Goal: Task Accomplishment & Management: Complete application form

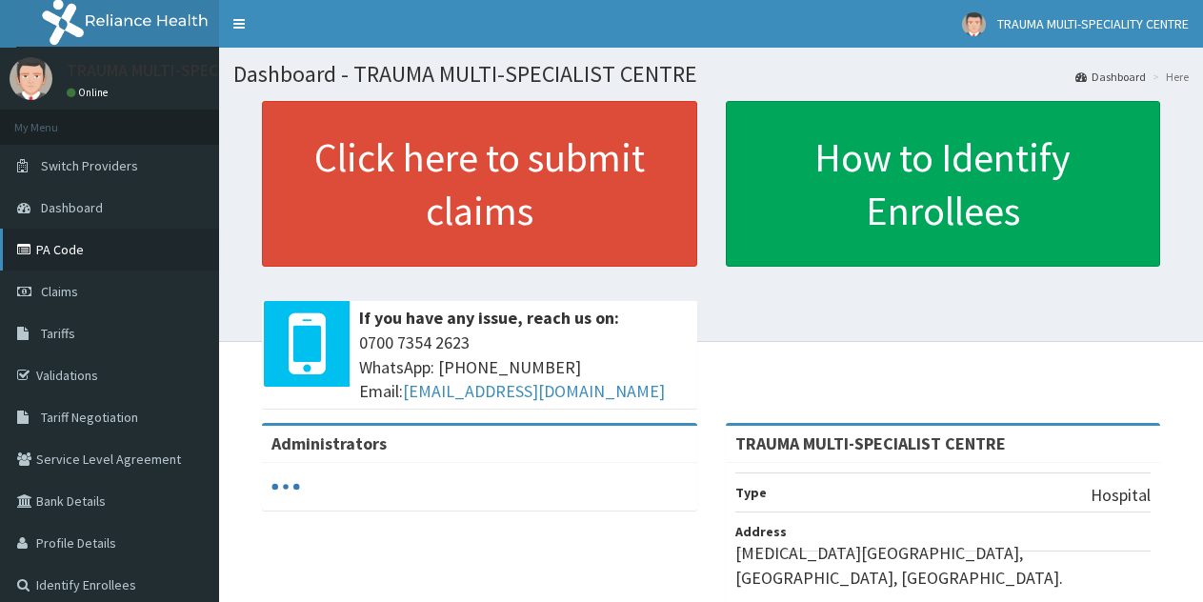
click at [73, 253] on link "PA Code" at bounding box center [109, 250] width 219 height 42
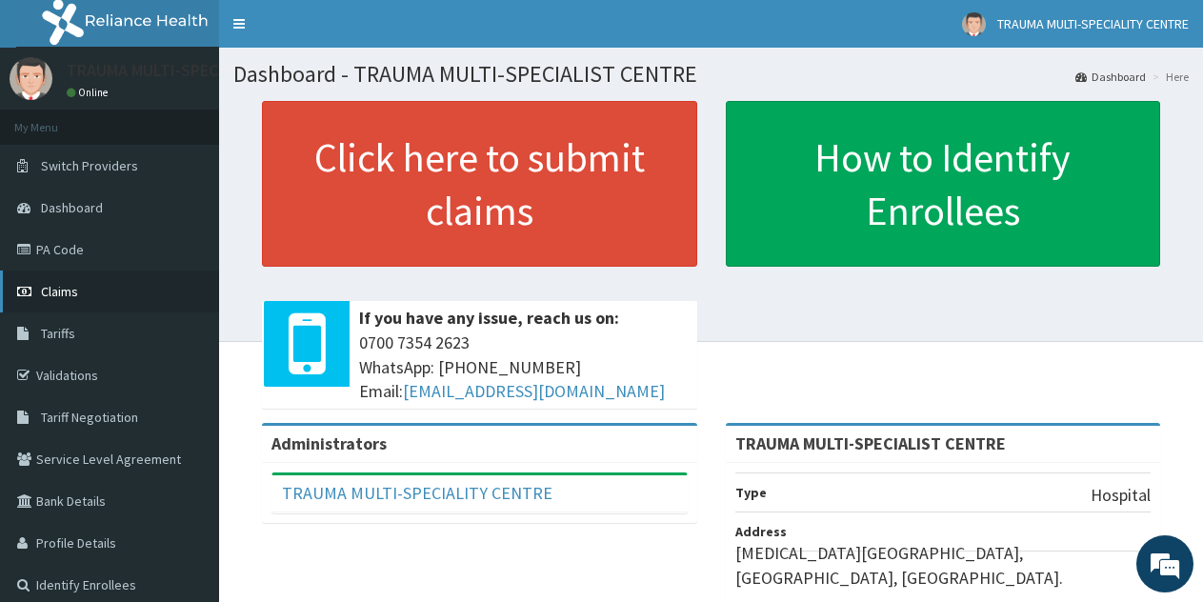
click at [68, 298] on span "Claims" at bounding box center [59, 291] width 37 height 17
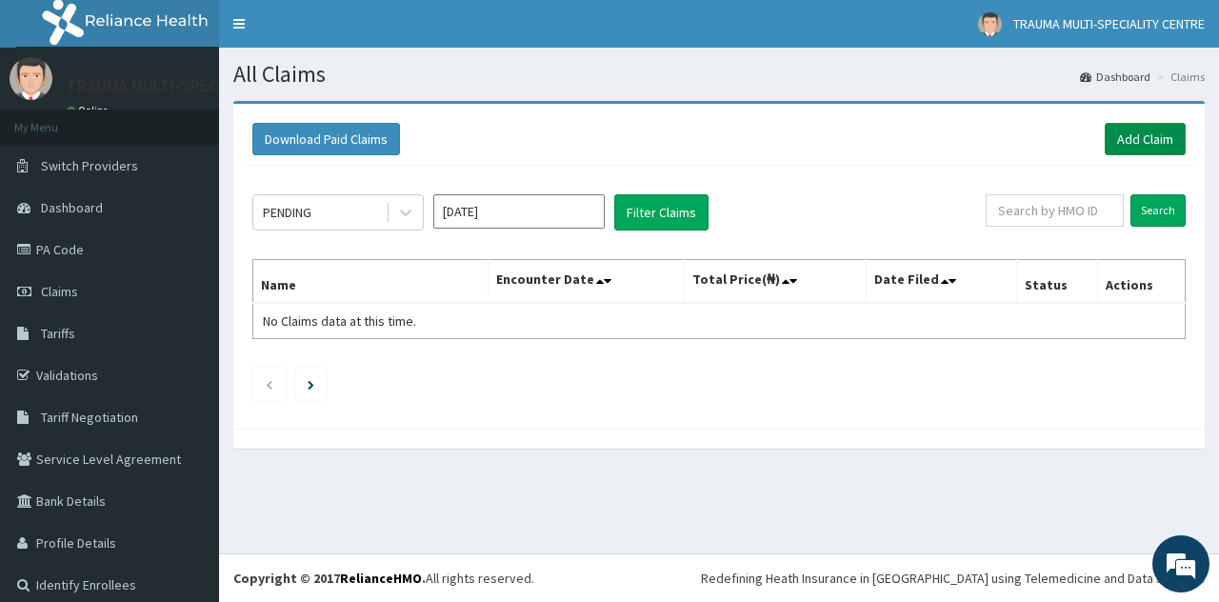
click at [1109, 139] on link "Add Claim" at bounding box center [1145, 139] width 81 height 32
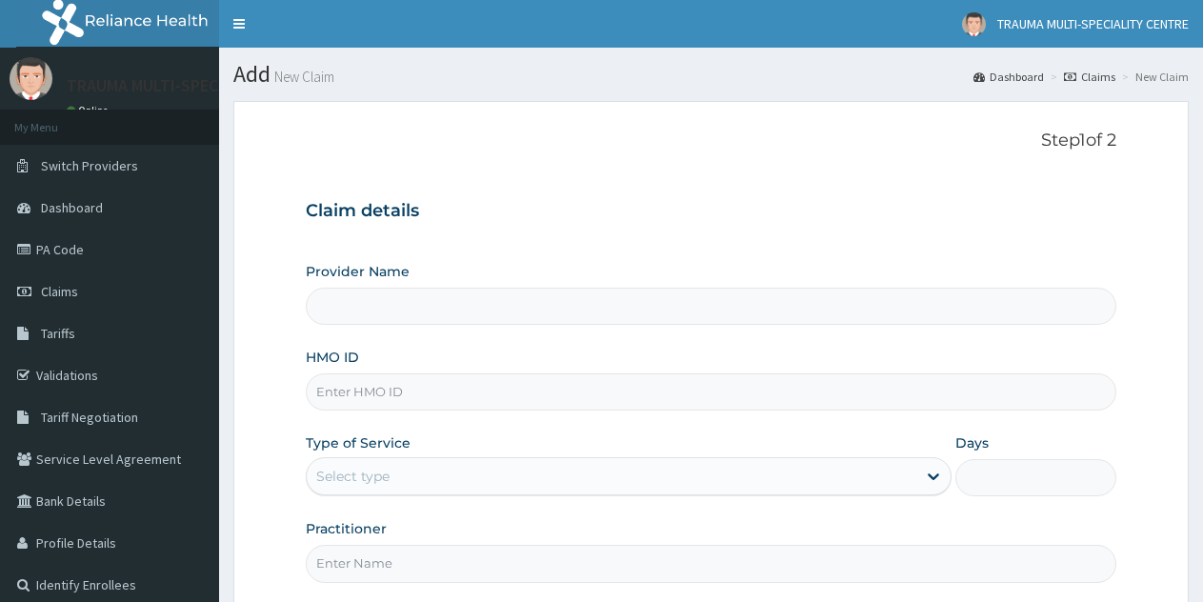
type input "TRAUMA MULTI-SPECIALIST CENTRE"
click at [451, 390] on input "HMO ID" at bounding box center [711, 391] width 810 height 37
type input "LGL/10233/A"
click at [413, 475] on div "Select type" at bounding box center [611, 476] width 609 height 30
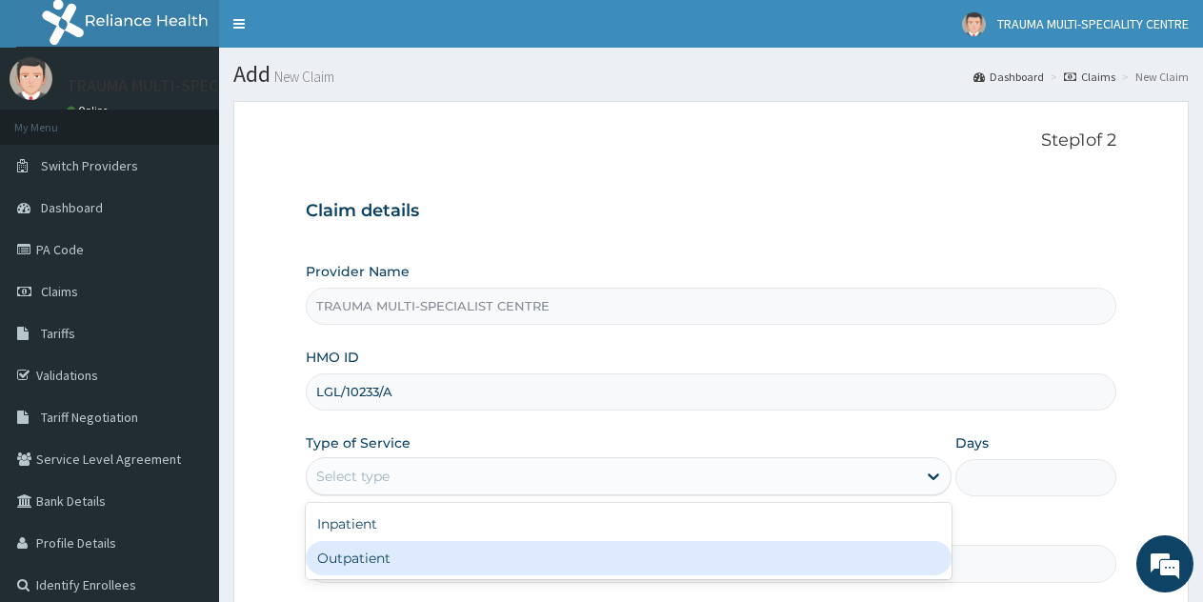
click at [405, 555] on div "Outpatient" at bounding box center [628, 558] width 645 height 34
type input "1"
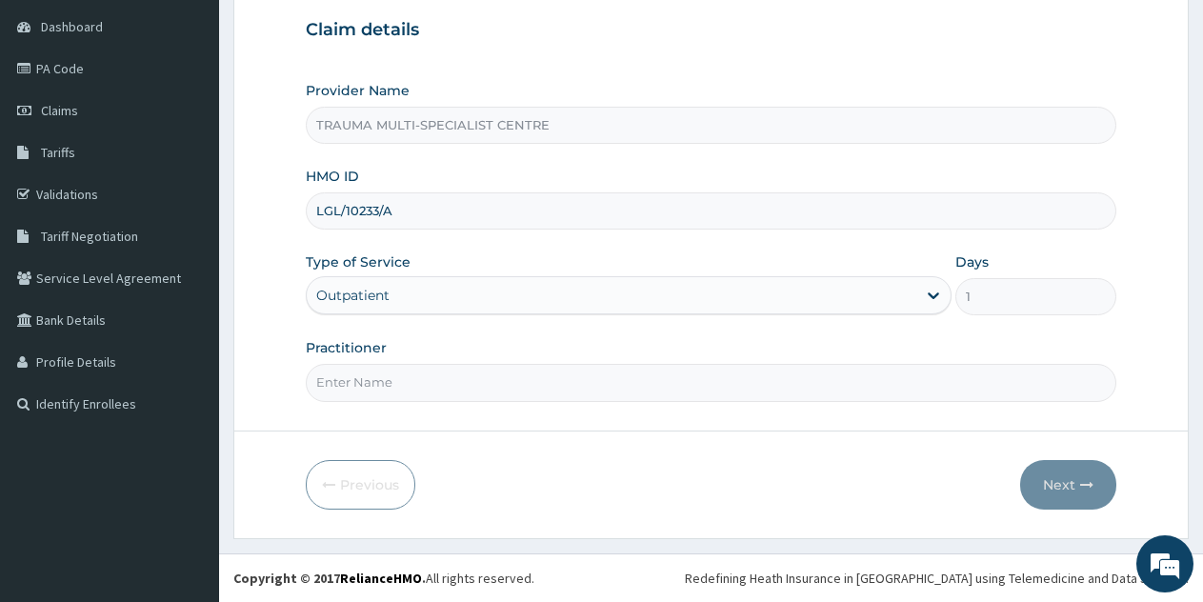
click at [420, 389] on input "Practitioner" at bounding box center [711, 382] width 810 height 37
type input "SSS"
click at [1046, 480] on button "Next" at bounding box center [1068, 485] width 96 height 50
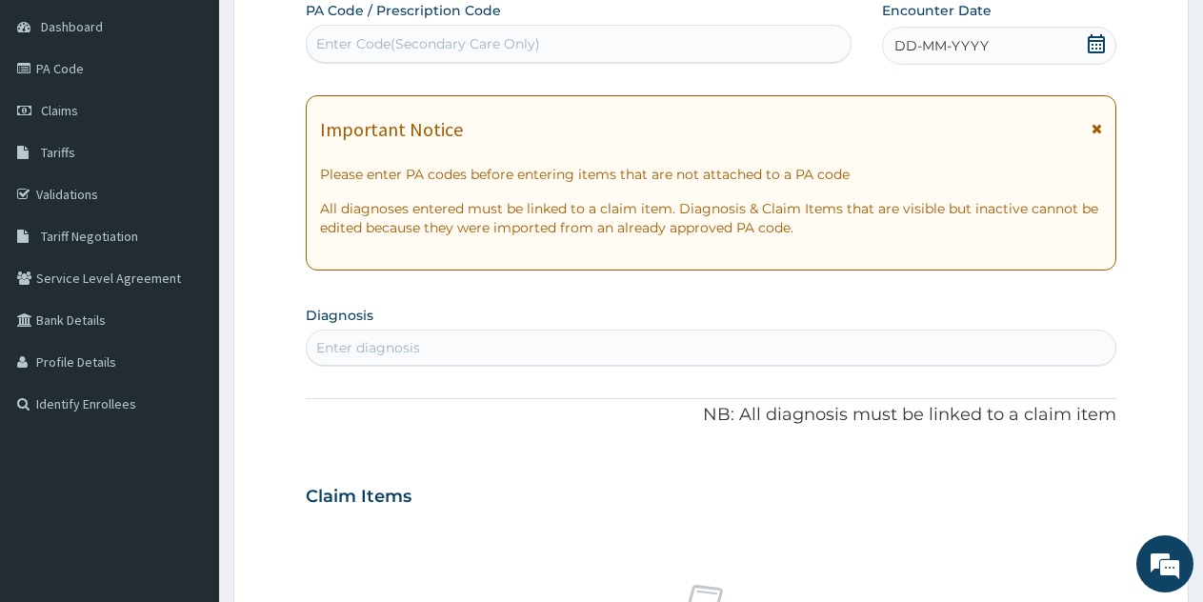
click at [406, 342] on div "Enter diagnosis" at bounding box center [368, 347] width 104 height 19
type input "[MEDICAL_DATA]"
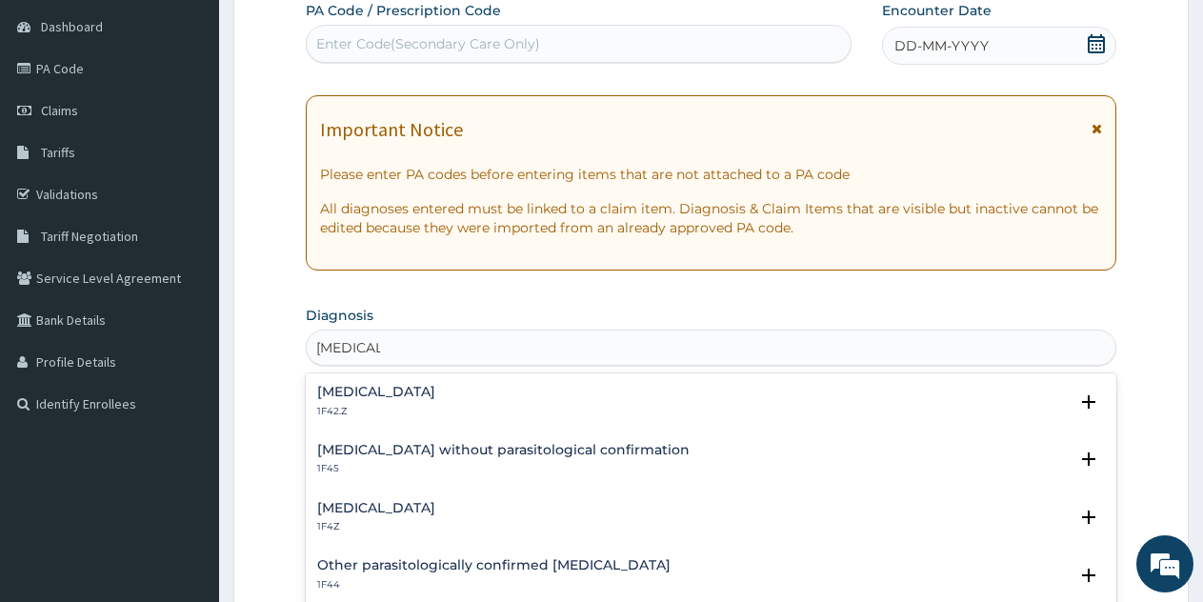
click at [422, 407] on p "1F42.Z" at bounding box center [376, 411] width 118 height 13
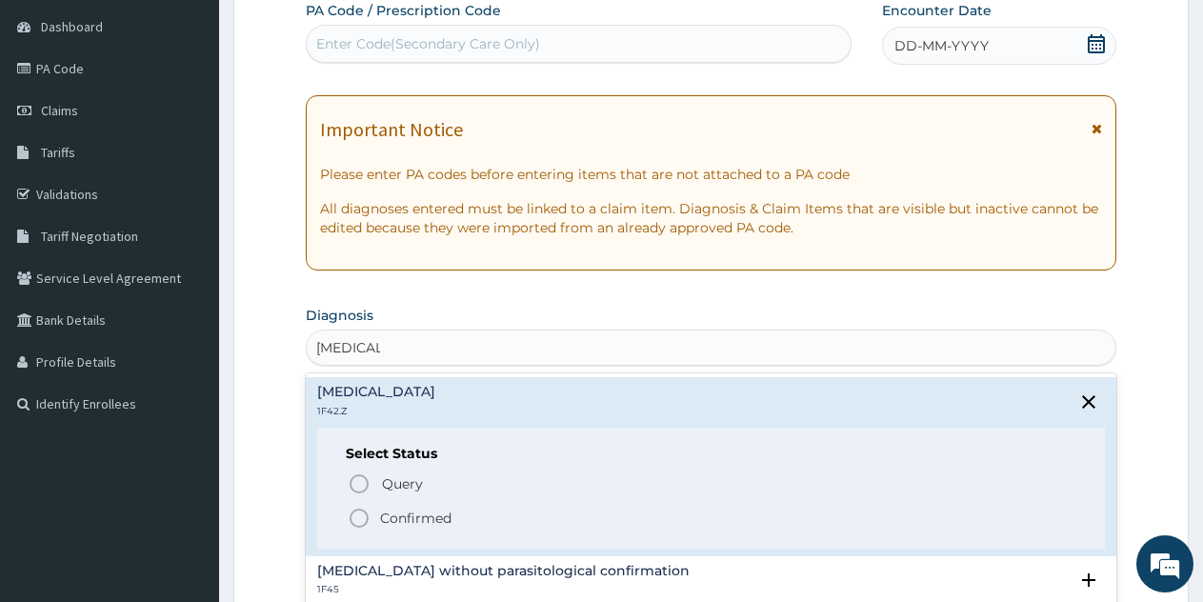
click at [425, 394] on h4 "[MEDICAL_DATA]" at bounding box center [376, 392] width 118 height 14
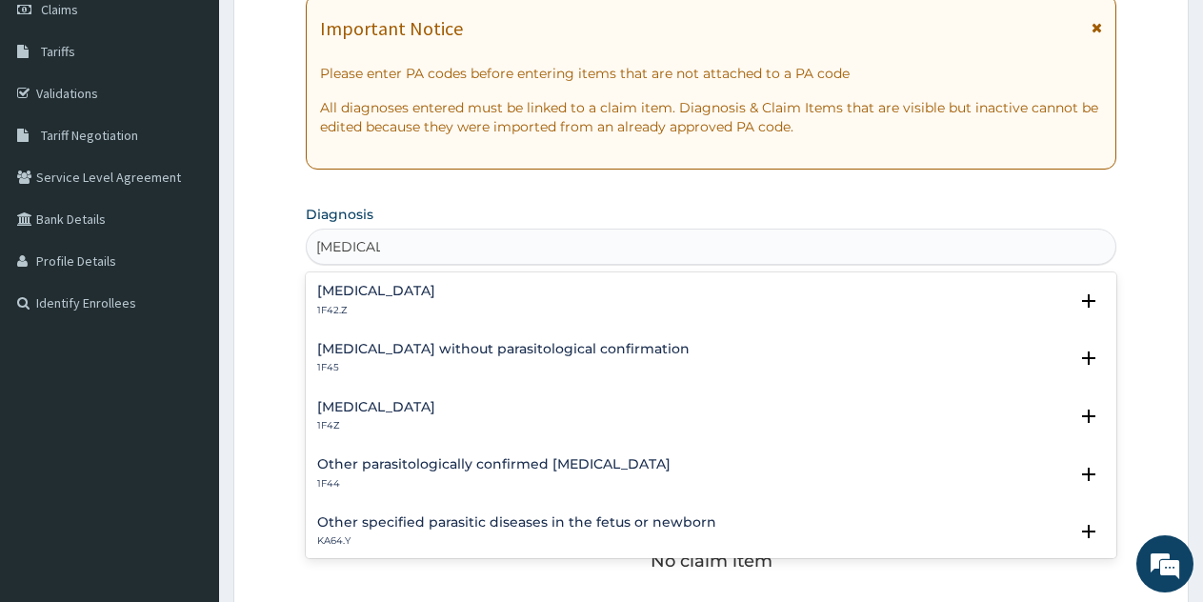
scroll to position [276, 0]
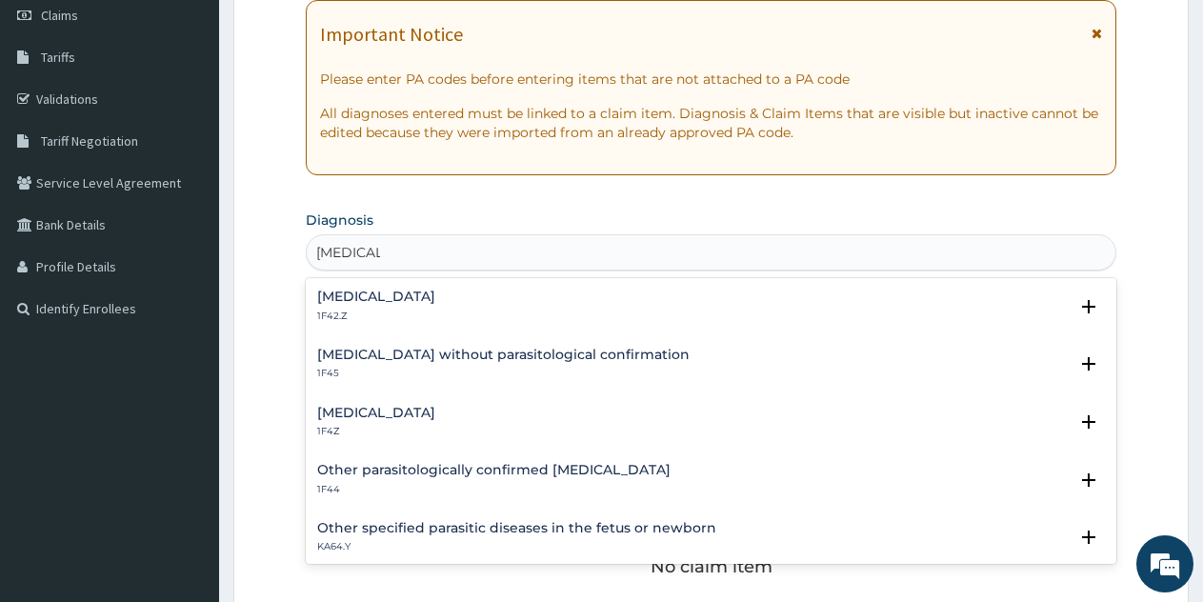
click at [377, 310] on p "1F42.Z" at bounding box center [376, 316] width 118 height 13
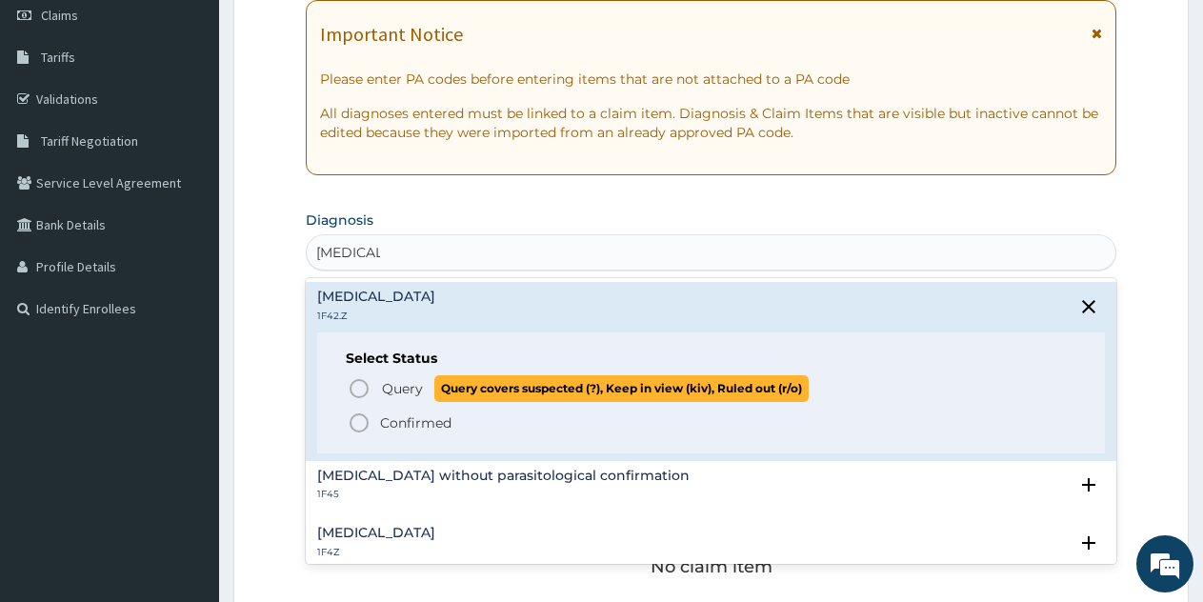
click at [403, 383] on span "Query" at bounding box center [402, 388] width 41 height 19
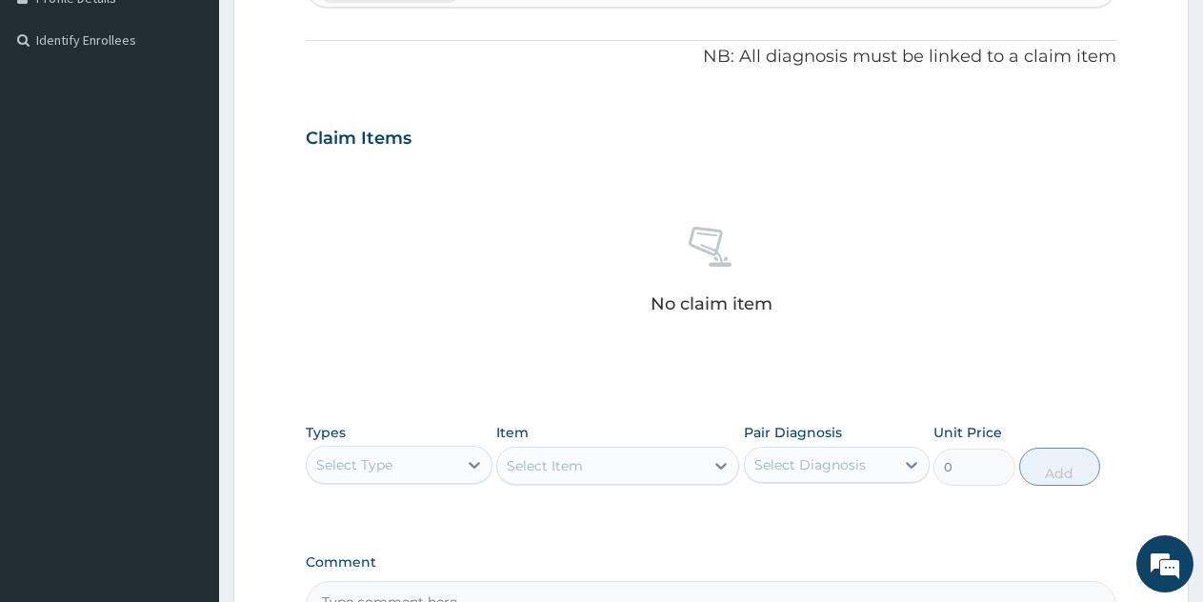
scroll to position [562, 0]
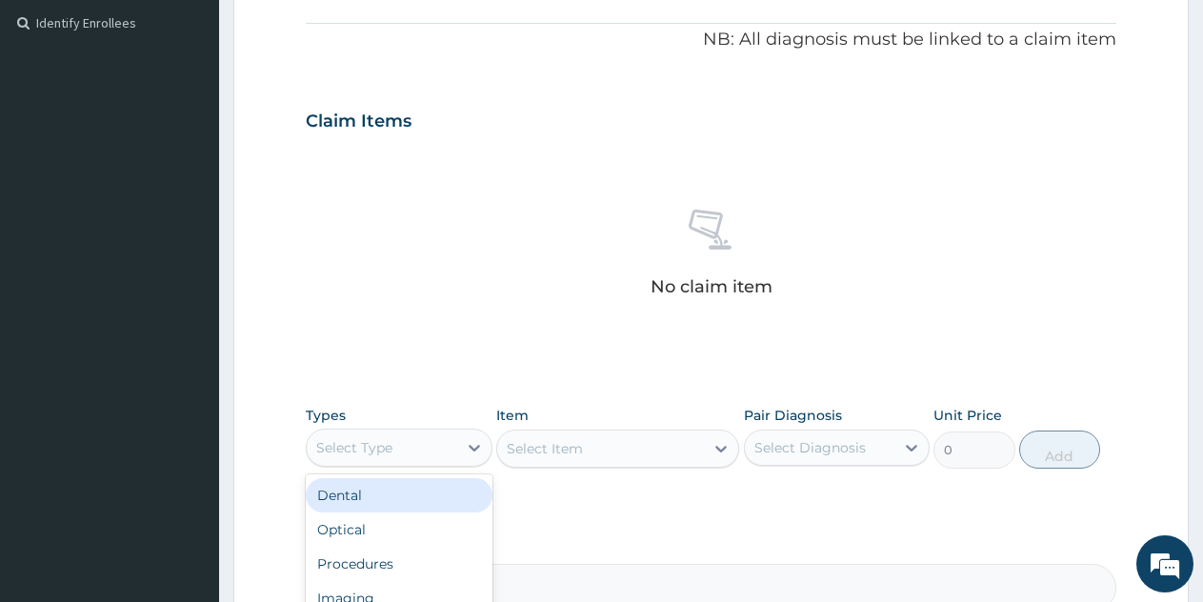
click at [445, 456] on div "Select Type" at bounding box center [382, 447] width 150 height 30
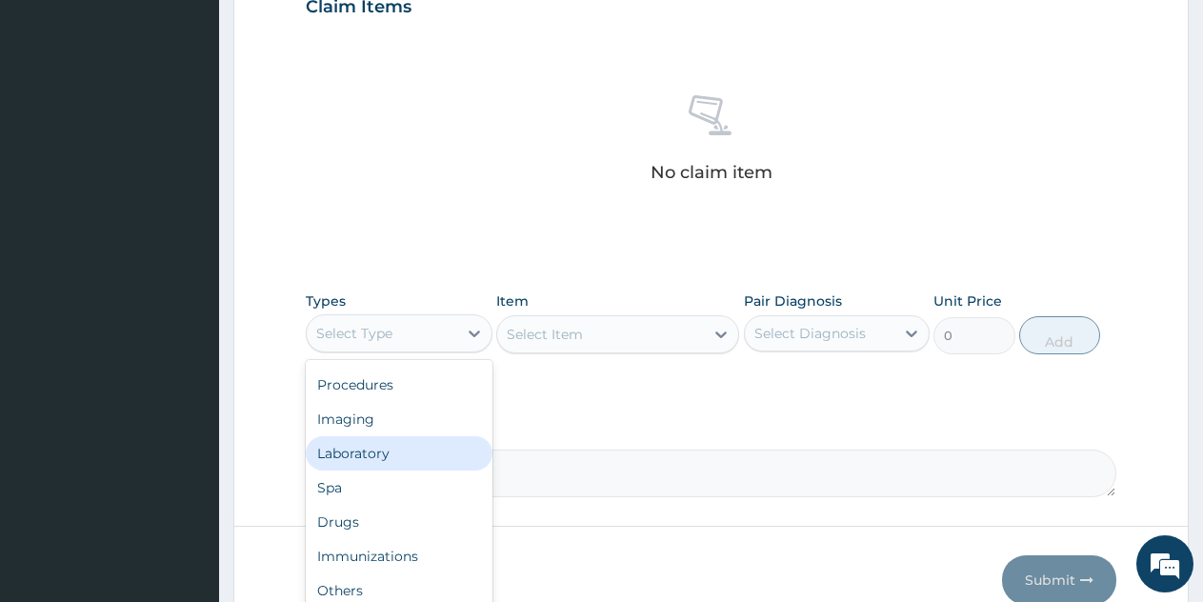
scroll to position [771, 0]
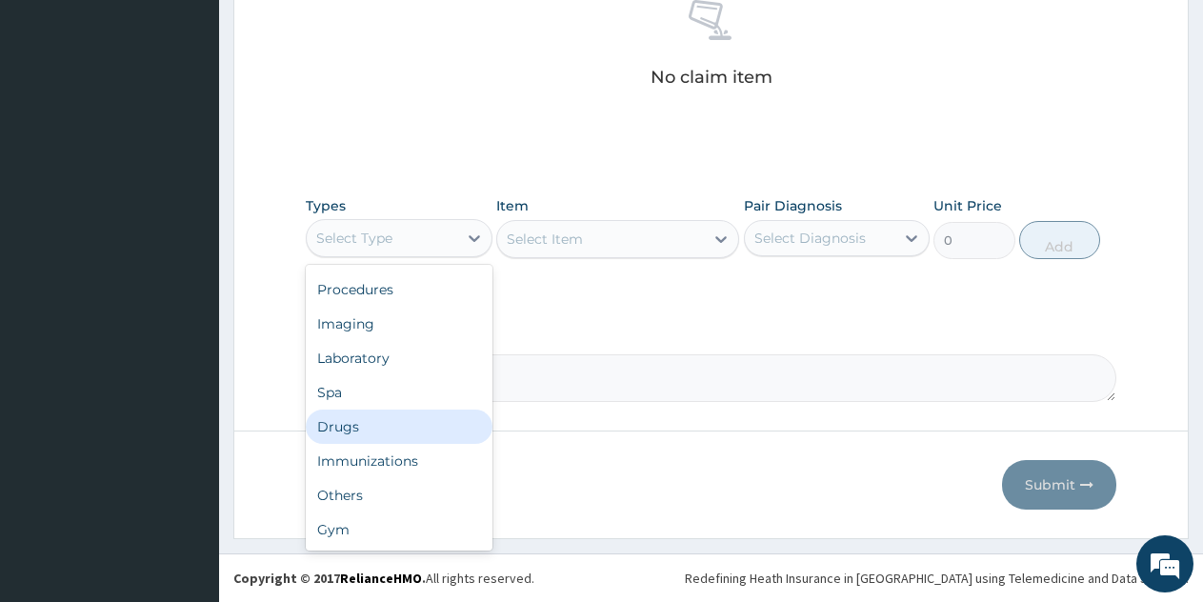
click at [359, 427] on div "Drugs" at bounding box center [399, 427] width 187 height 34
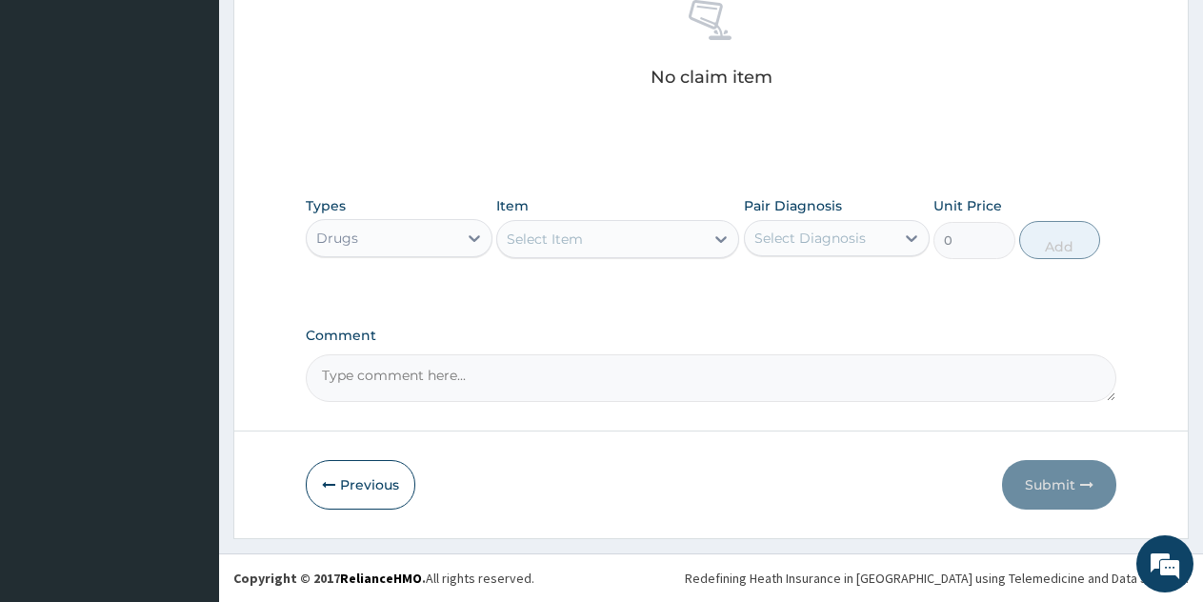
click at [565, 246] on div "Select Item" at bounding box center [545, 239] width 76 height 19
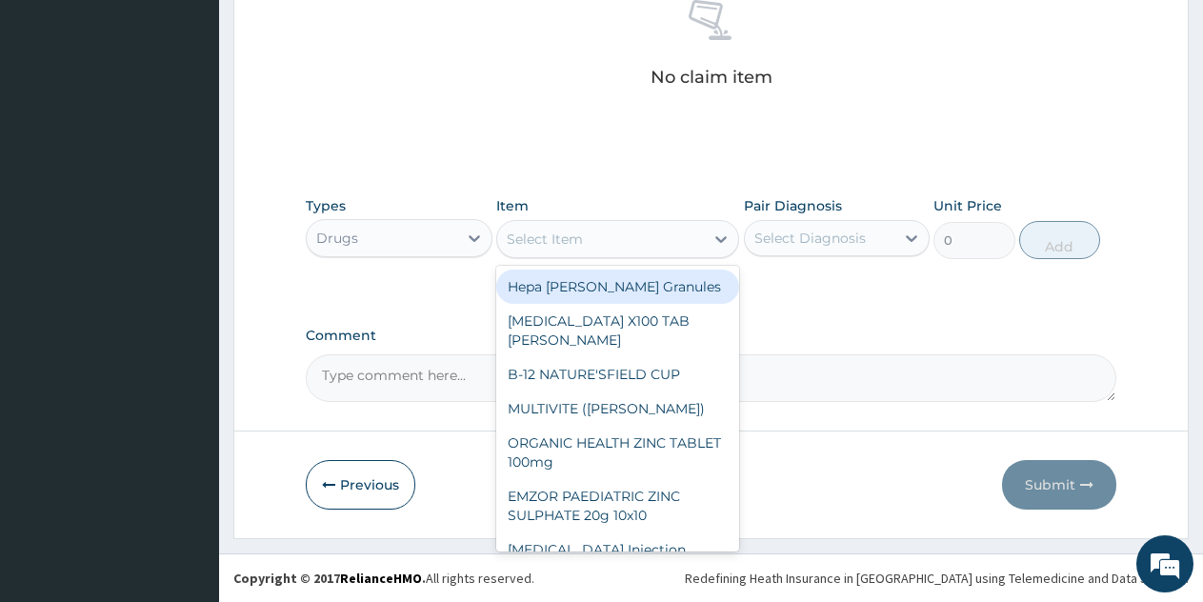
click at [565, 246] on div "Select Item" at bounding box center [545, 239] width 76 height 19
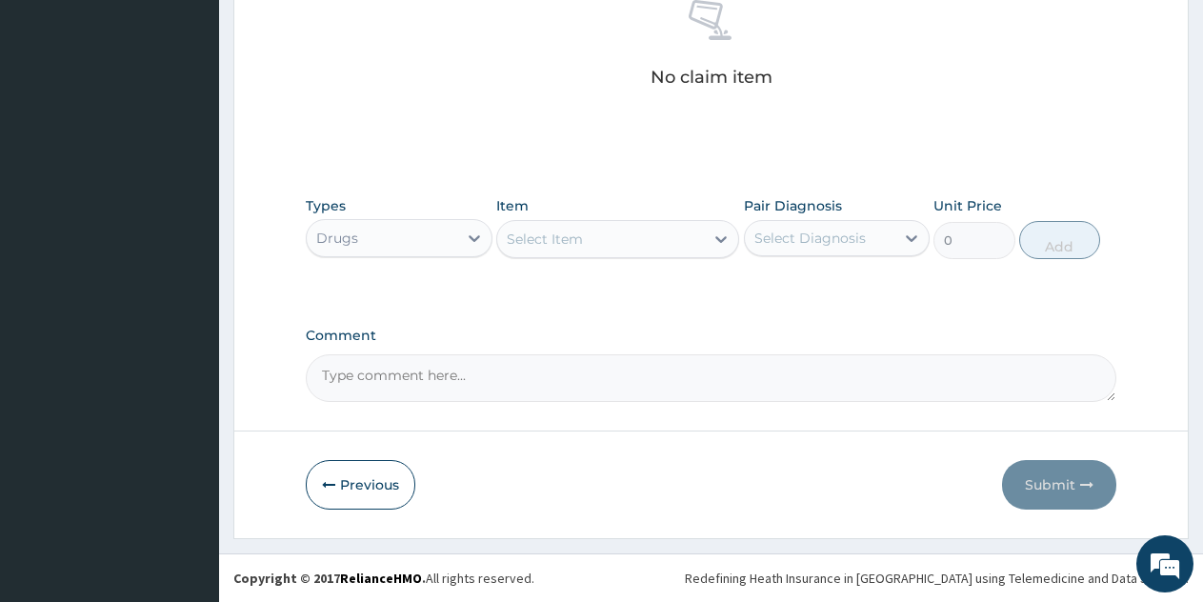
click at [565, 246] on div "Select Item" at bounding box center [545, 239] width 76 height 19
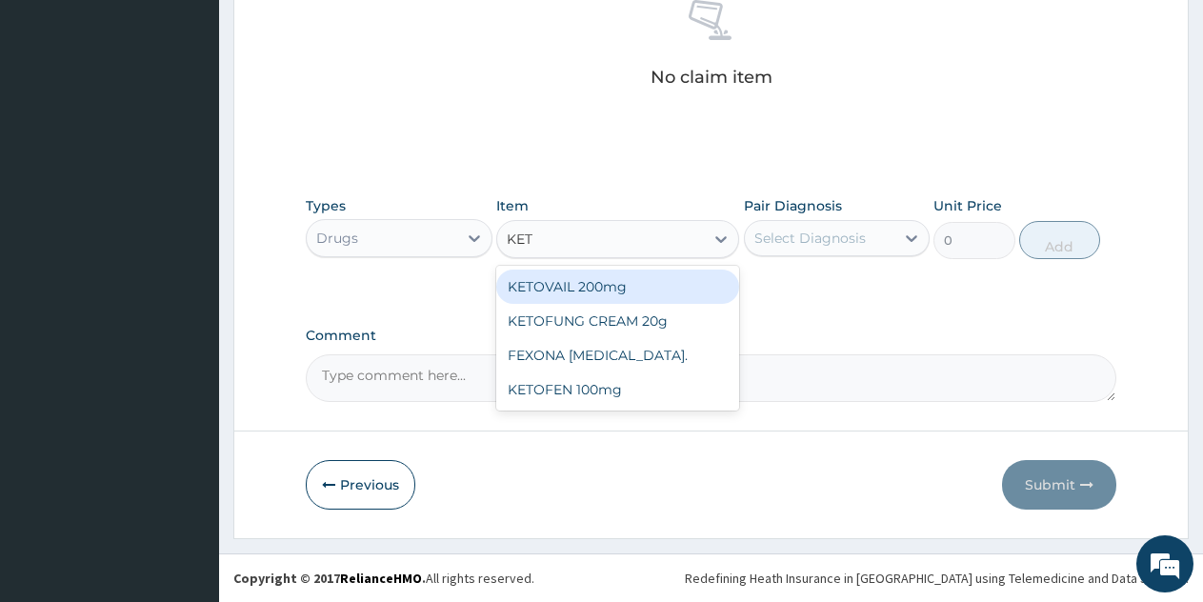
type input "KETO"
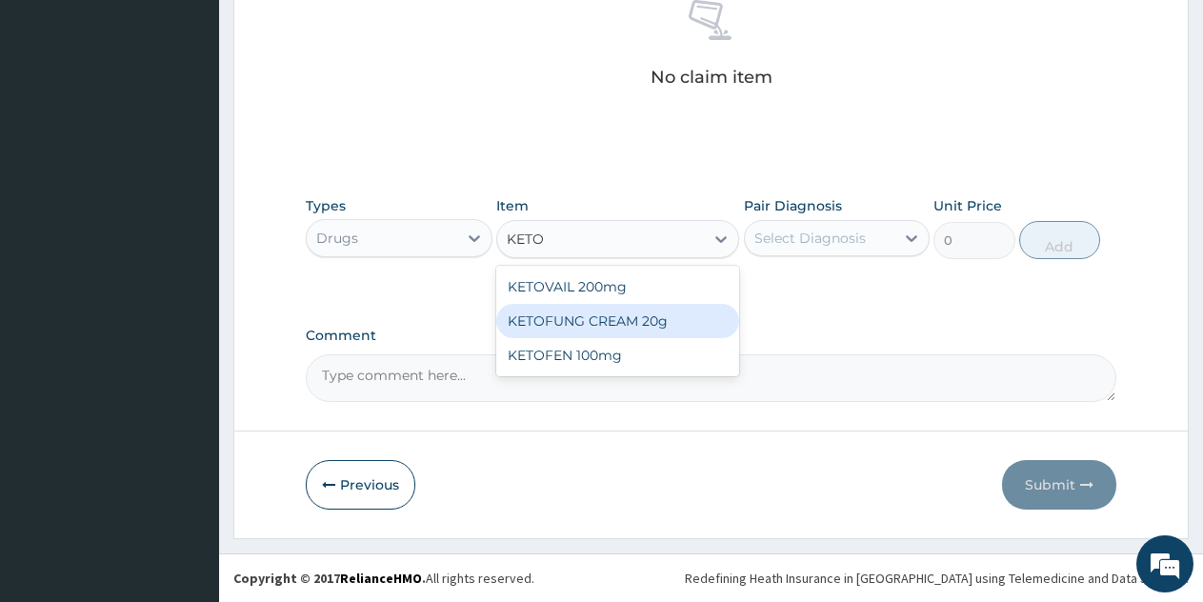
click at [578, 320] on div "KETOFUNG CREAM 20g" at bounding box center [617, 321] width 243 height 34
type input "1182.5"
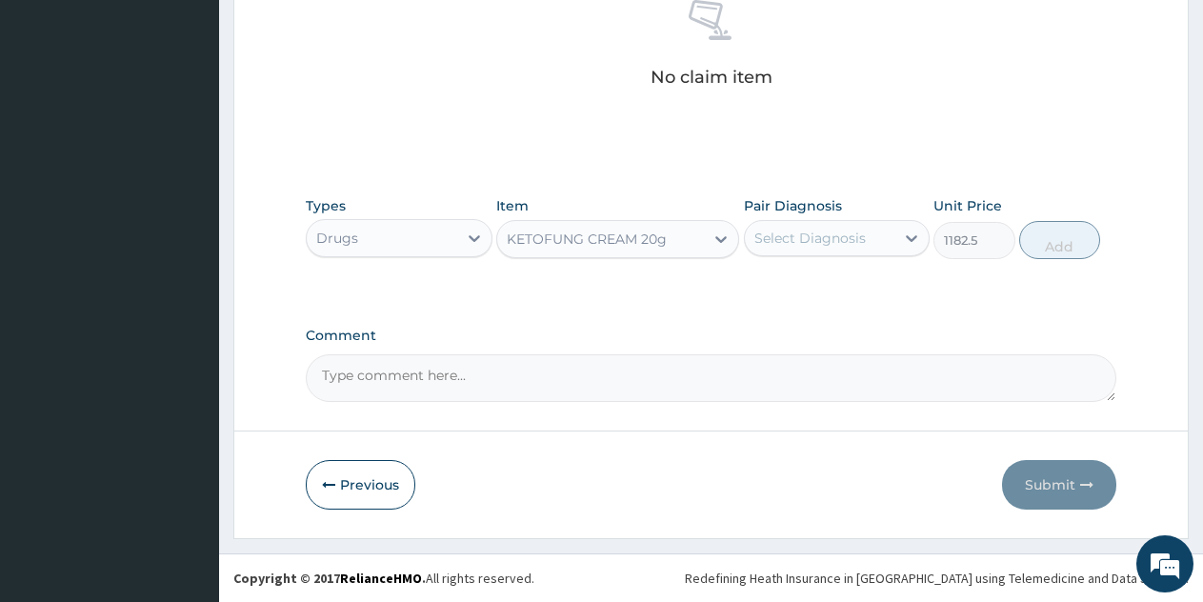
click at [598, 250] on div "KETOFUNG CREAM 20g" at bounding box center [600, 239] width 207 height 30
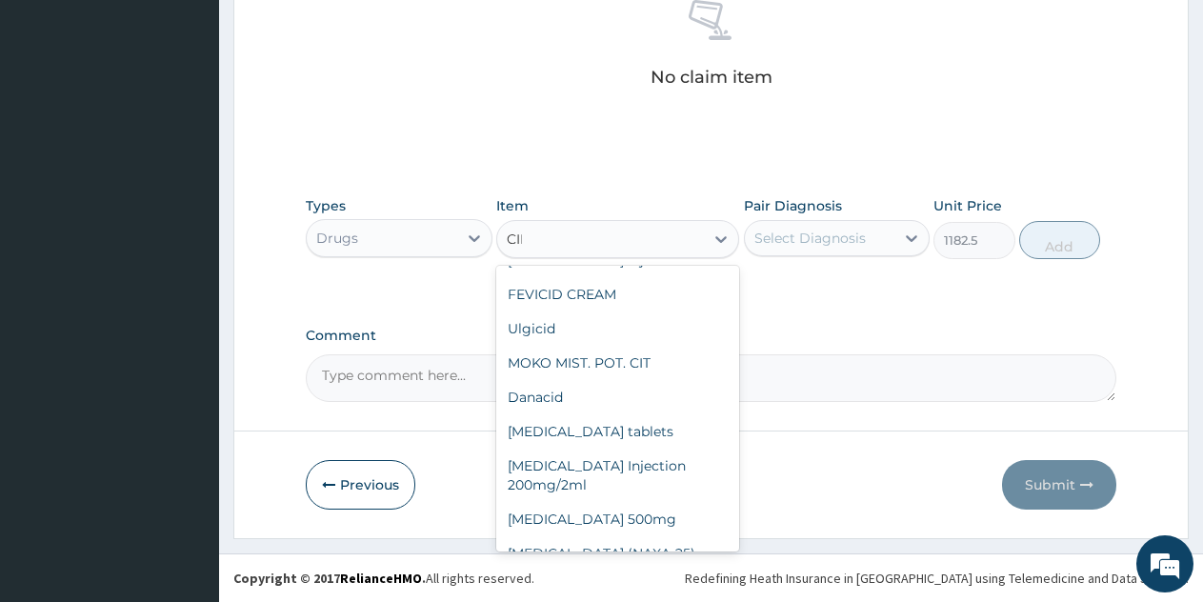
type input "[MEDICAL_DATA]"
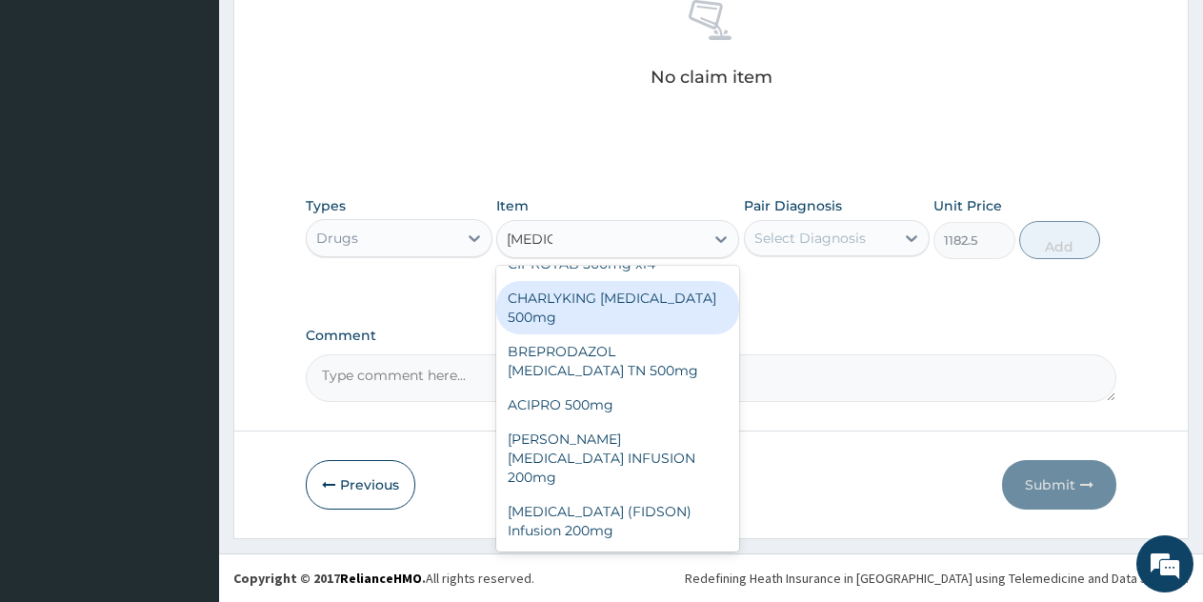
scroll to position [0, 0]
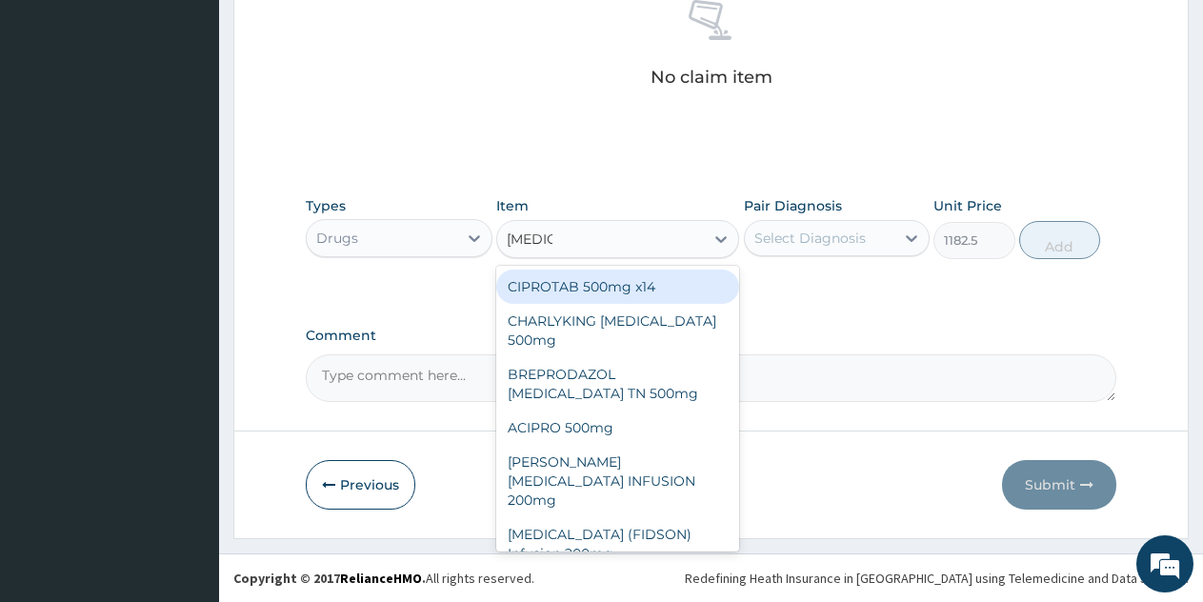
click at [604, 290] on div "CIPROTAB 500mg x14" at bounding box center [617, 287] width 243 height 34
type input "319.275"
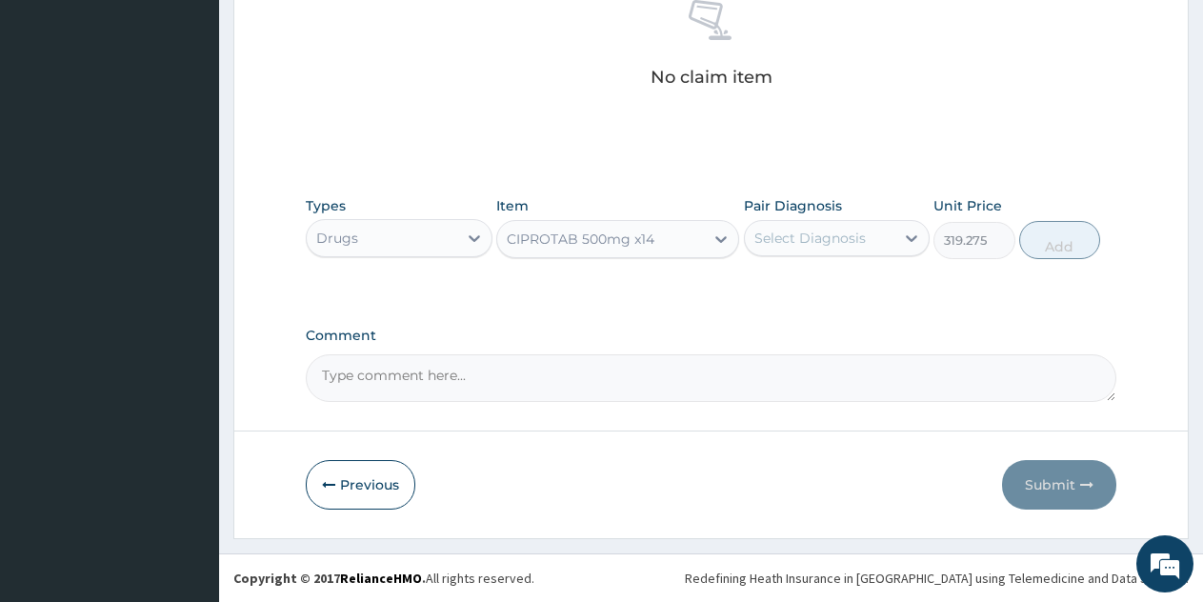
click at [811, 241] on div "Select Diagnosis" at bounding box center [809, 238] width 111 height 19
click at [606, 244] on div "CIPROTAB 500mg x14" at bounding box center [581, 239] width 148 height 19
click at [705, 235] on div at bounding box center [721, 239] width 34 height 34
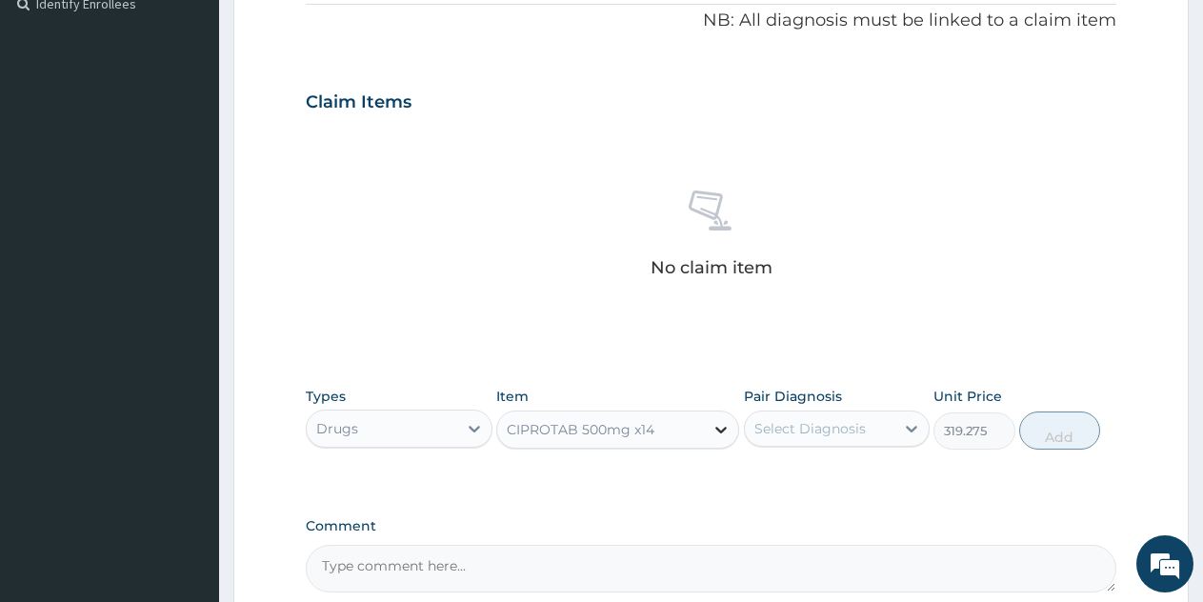
scroll to position [676, 0]
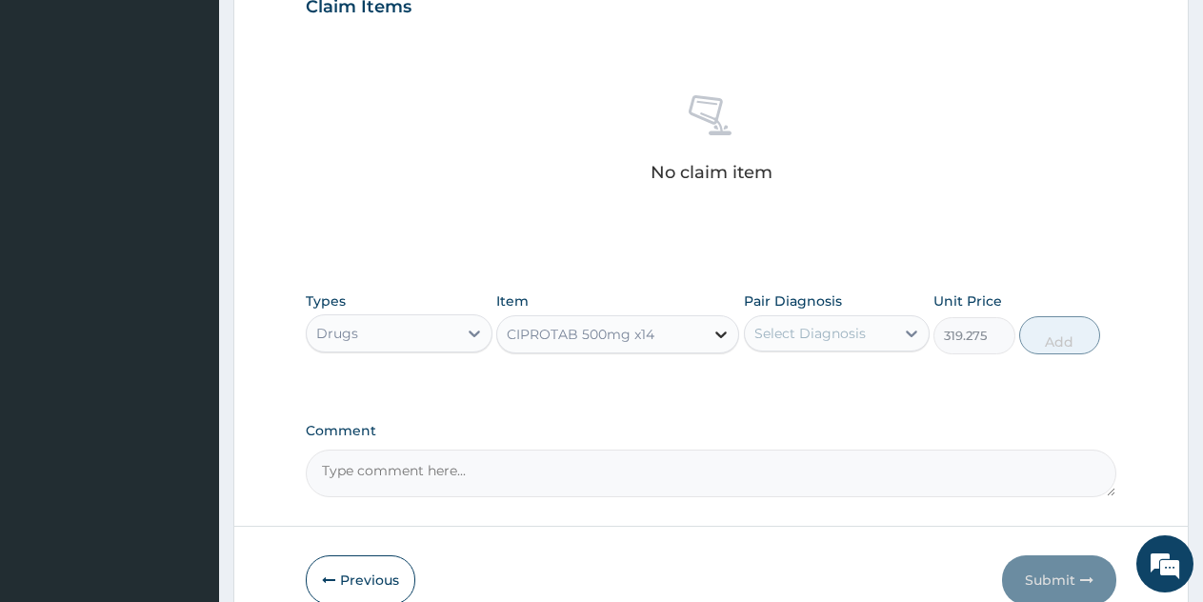
click at [718, 336] on icon at bounding box center [720, 334] width 19 height 19
click at [644, 332] on div "CIPROTAB 500mg x14" at bounding box center [581, 334] width 148 height 19
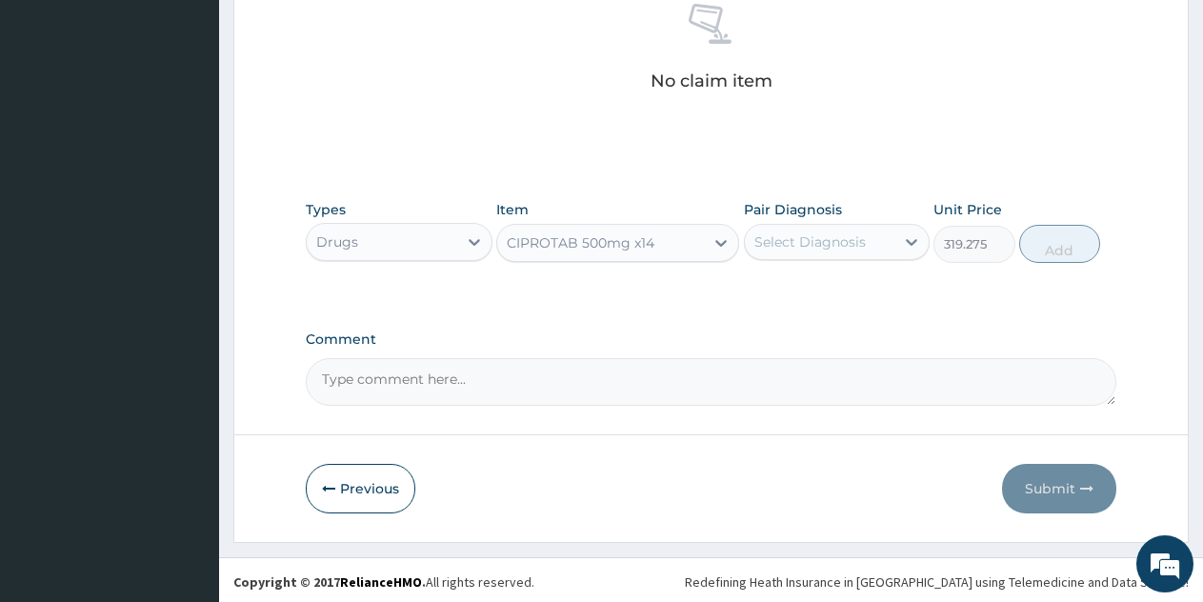
scroll to position [771, 0]
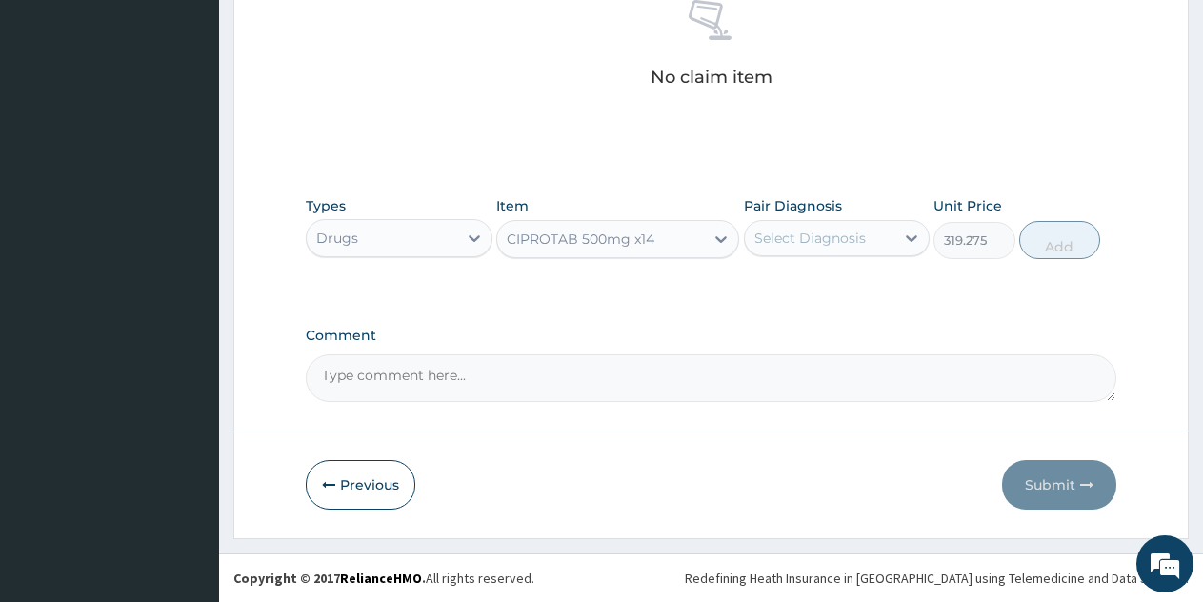
click at [591, 247] on div "CIPROTAB 500mg x14" at bounding box center [581, 239] width 148 height 19
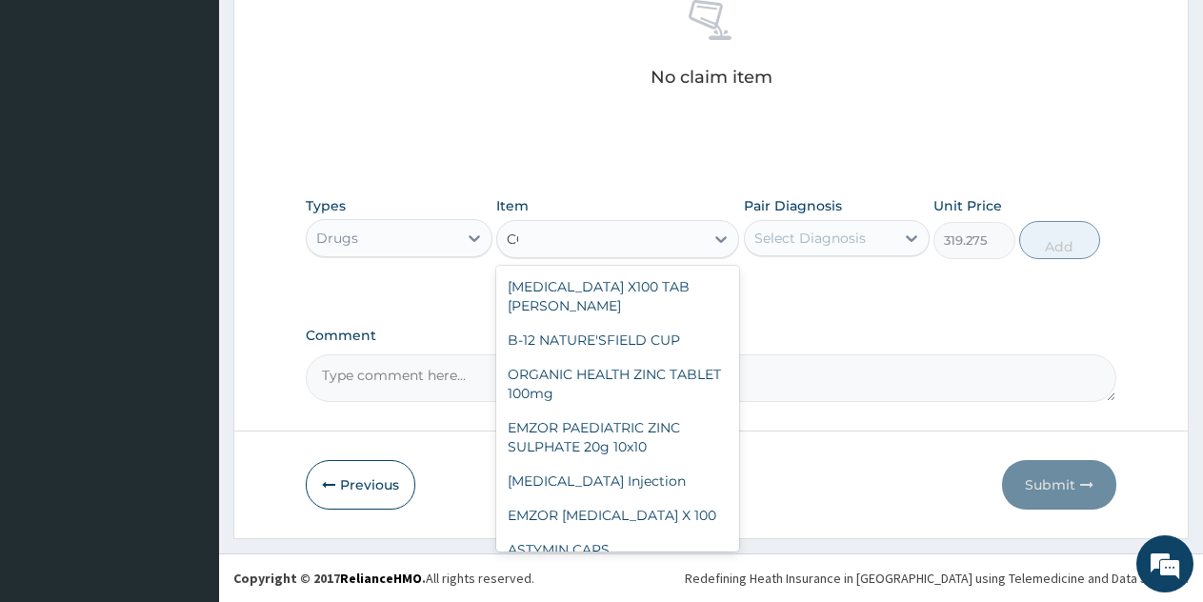
type input "COUGH"
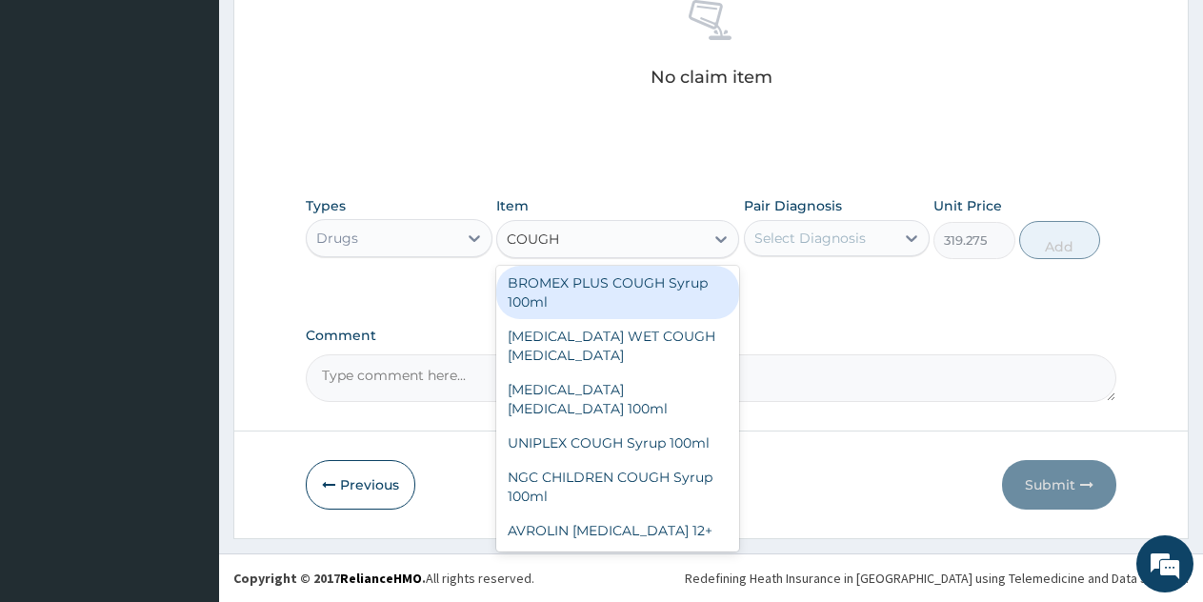
scroll to position [0, 0]
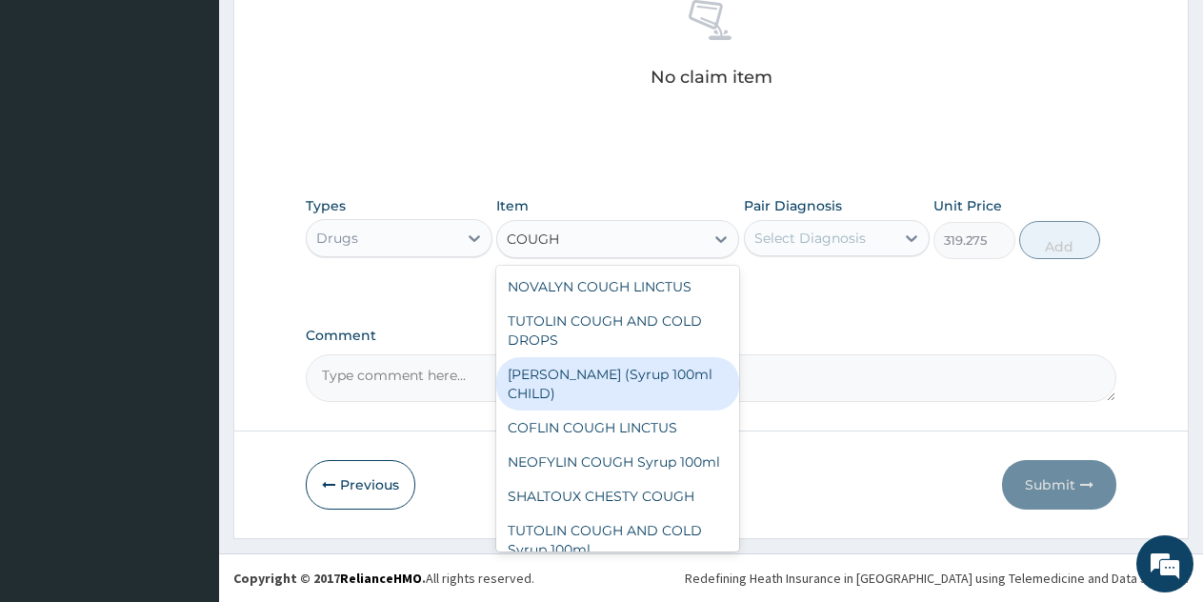
click at [586, 379] on div "[PERSON_NAME] (Syrup 100ml CHILD)" at bounding box center [617, 383] width 243 height 53
type input "1478.125"
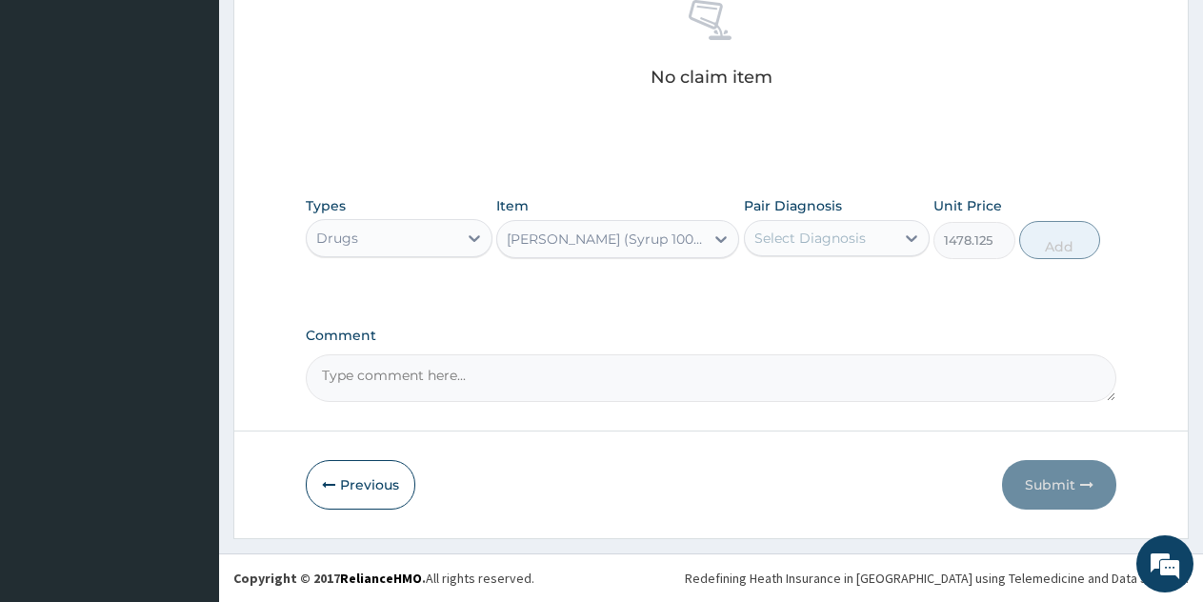
click at [656, 245] on div "[PERSON_NAME] (Syrup 100ml CHILD)" at bounding box center [606, 239] width 199 height 19
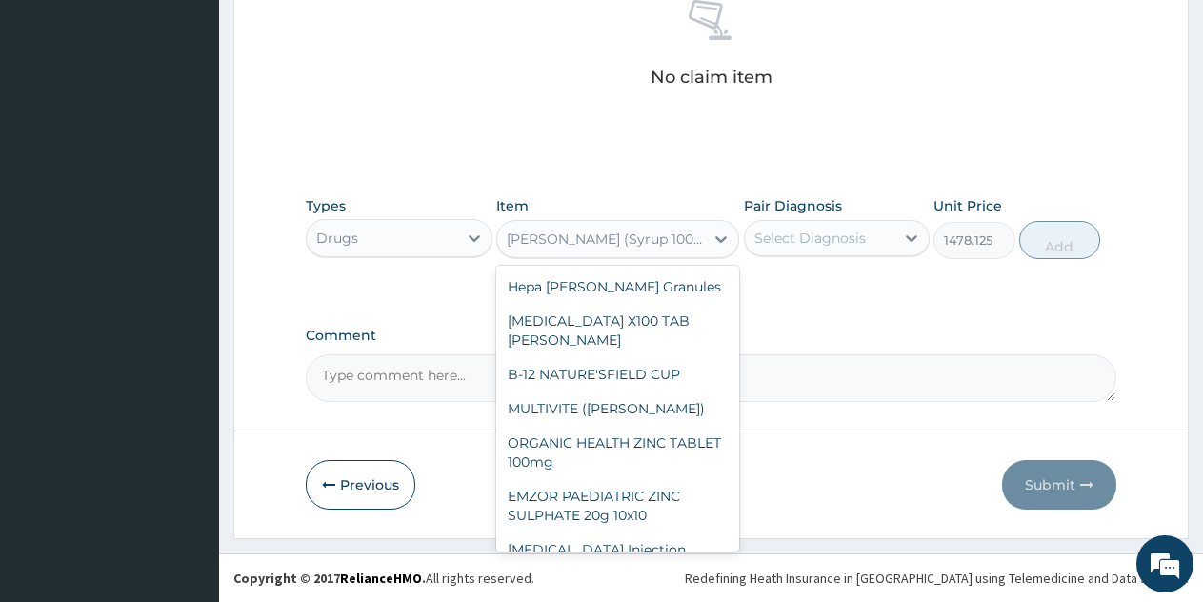
scroll to position [8036, 0]
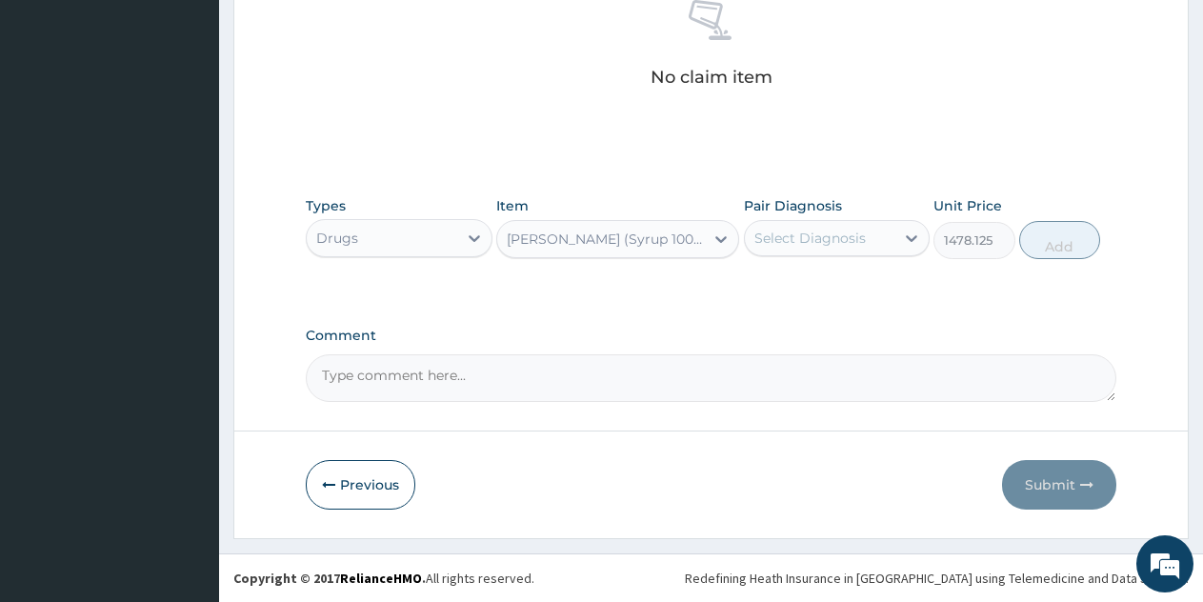
click at [670, 237] on div "[PERSON_NAME] (Syrup 100ml CHILD)" at bounding box center [606, 239] width 199 height 19
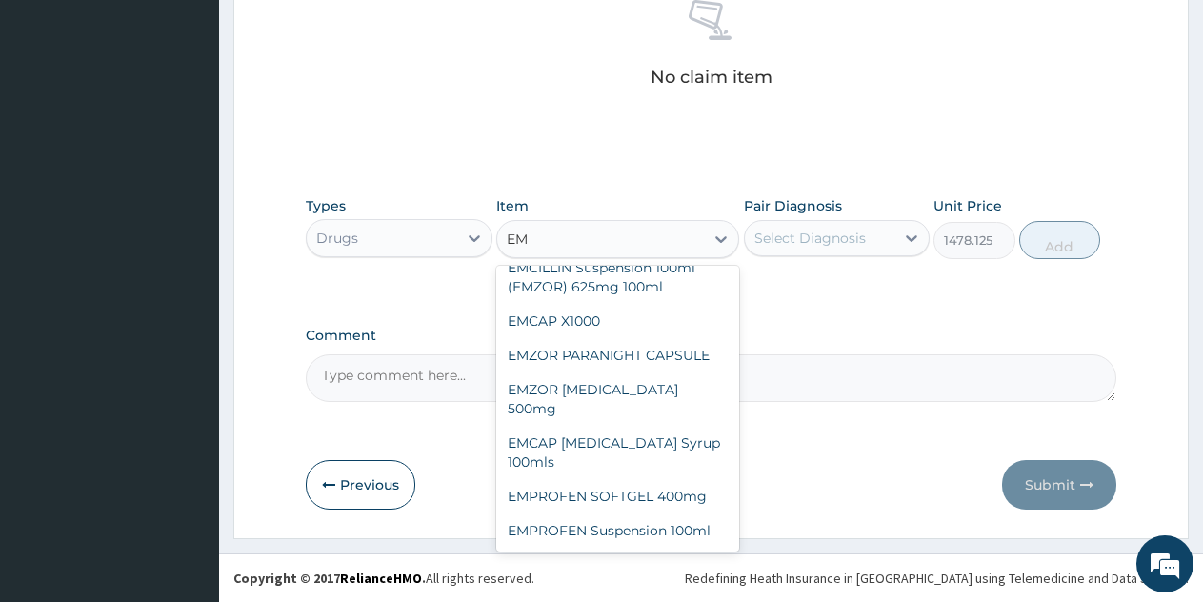
scroll to position [326, 0]
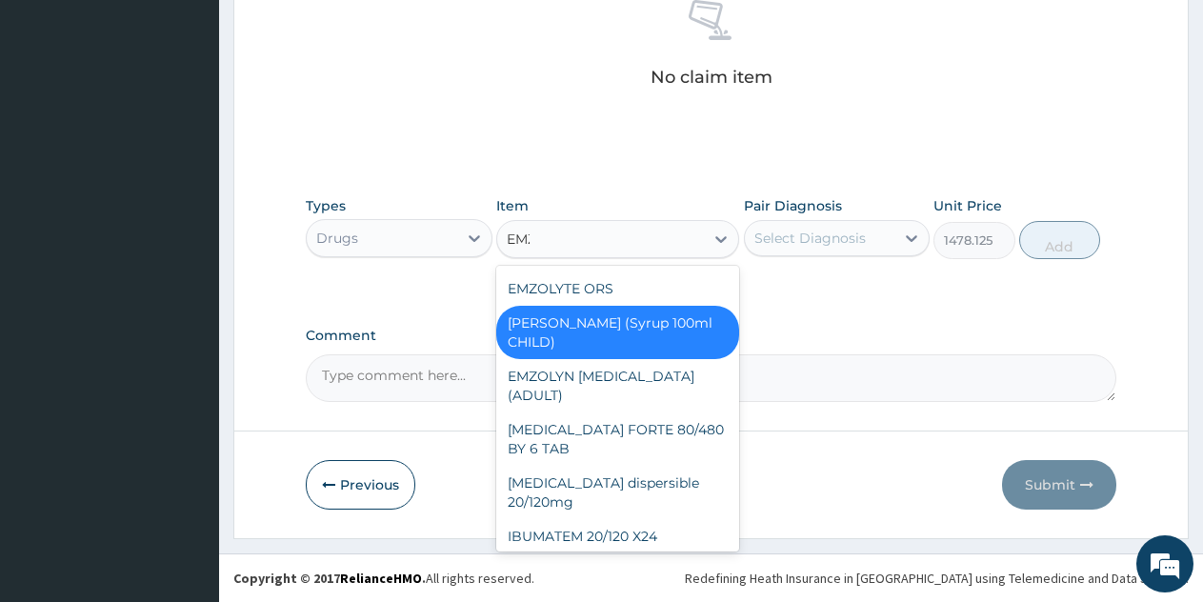
type input "EMZOL"
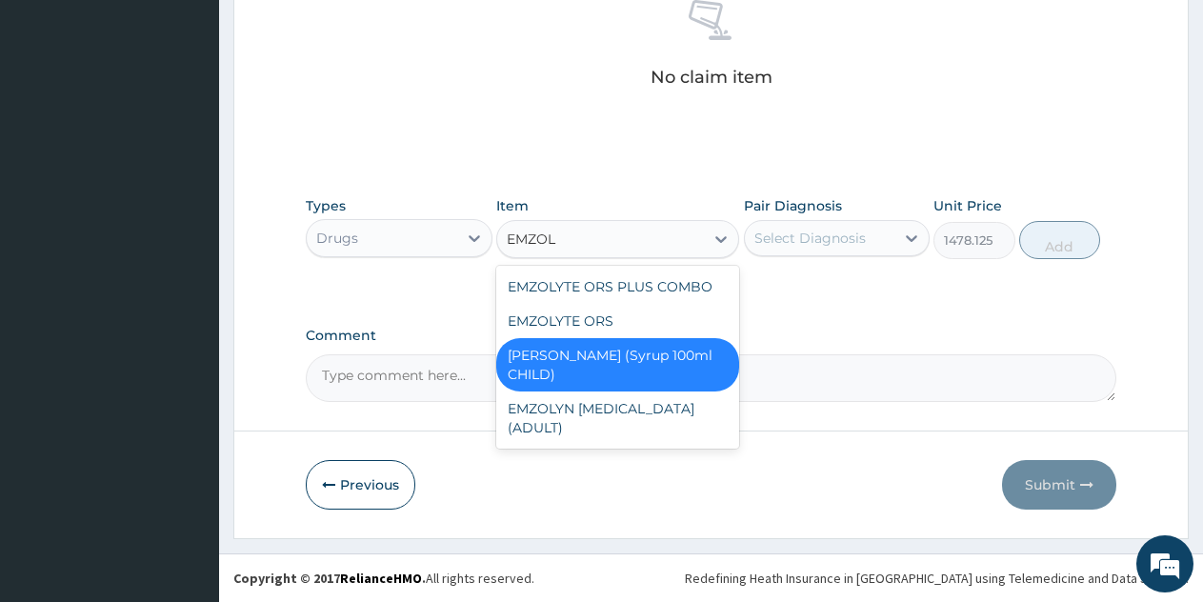
scroll to position [0, 0]
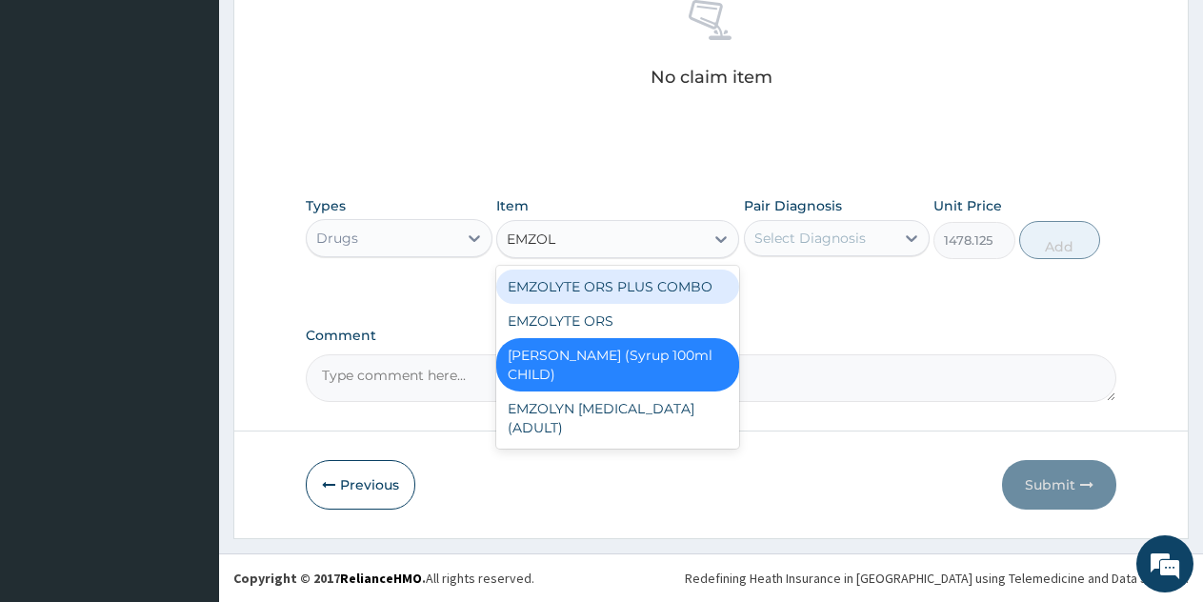
click at [612, 407] on div "EMZOLYN [MEDICAL_DATA] (ADULT)" at bounding box center [617, 417] width 243 height 53
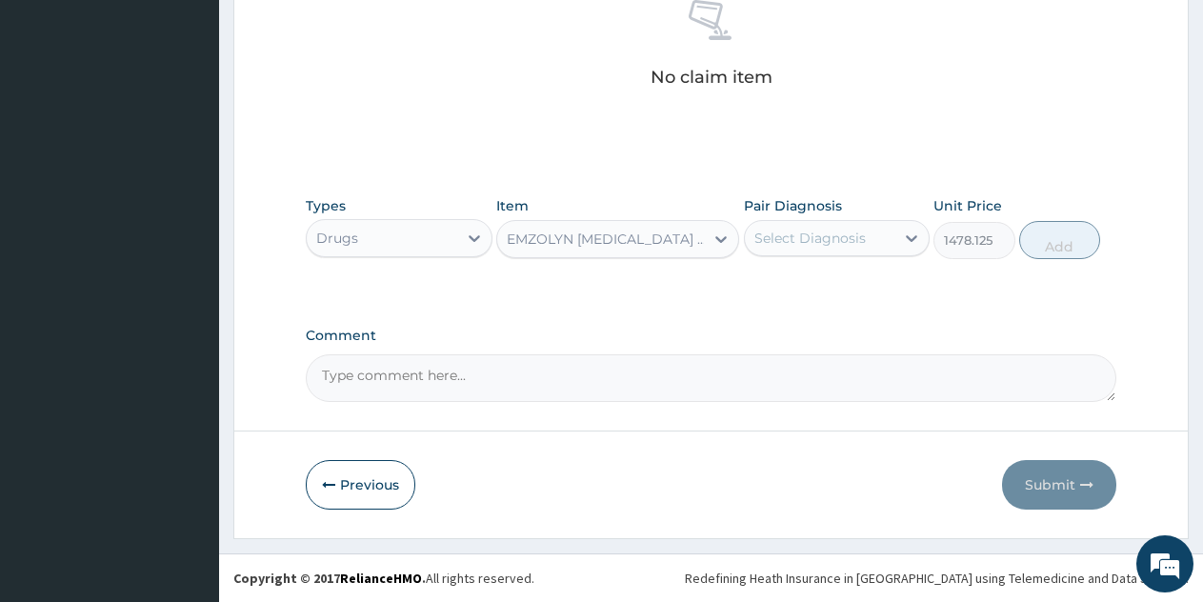
type input "1182.5"
click at [650, 237] on div "EMZOLYN [MEDICAL_DATA] (ADULT)" at bounding box center [606, 239] width 199 height 19
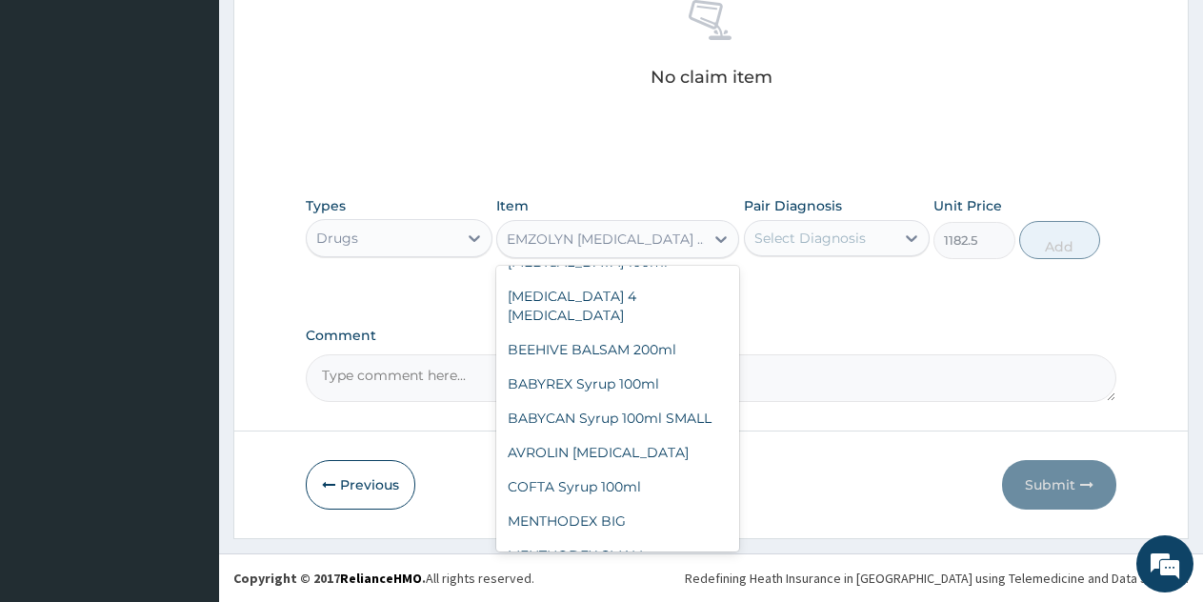
scroll to position [9407, 0]
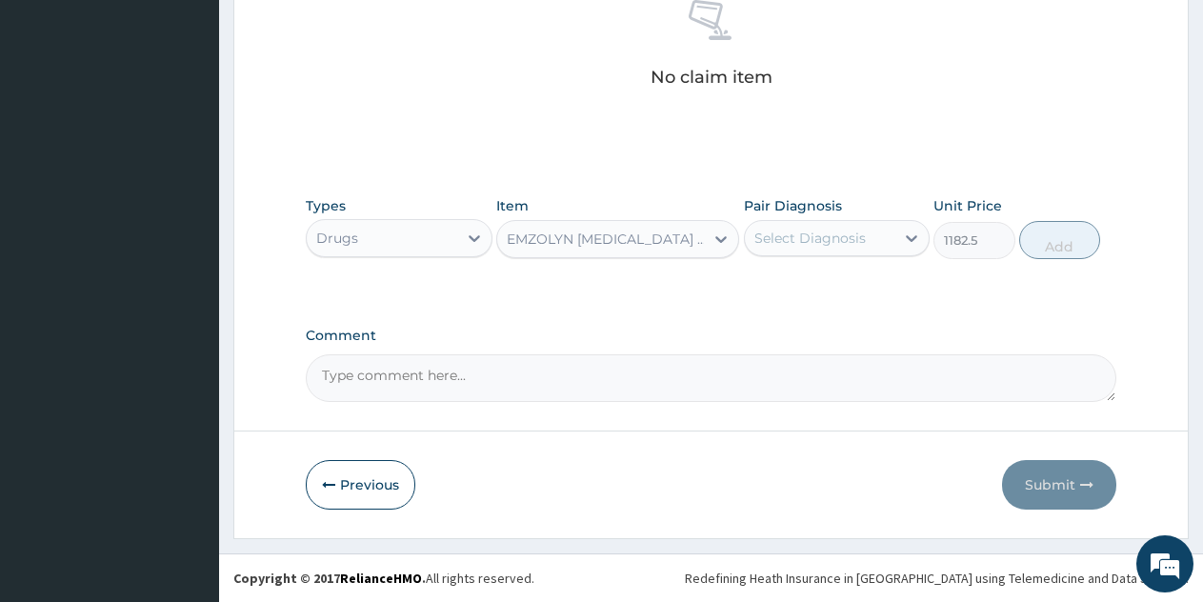
click at [551, 238] on div "EMZOLYN [MEDICAL_DATA] (ADULT)" at bounding box center [606, 239] width 199 height 19
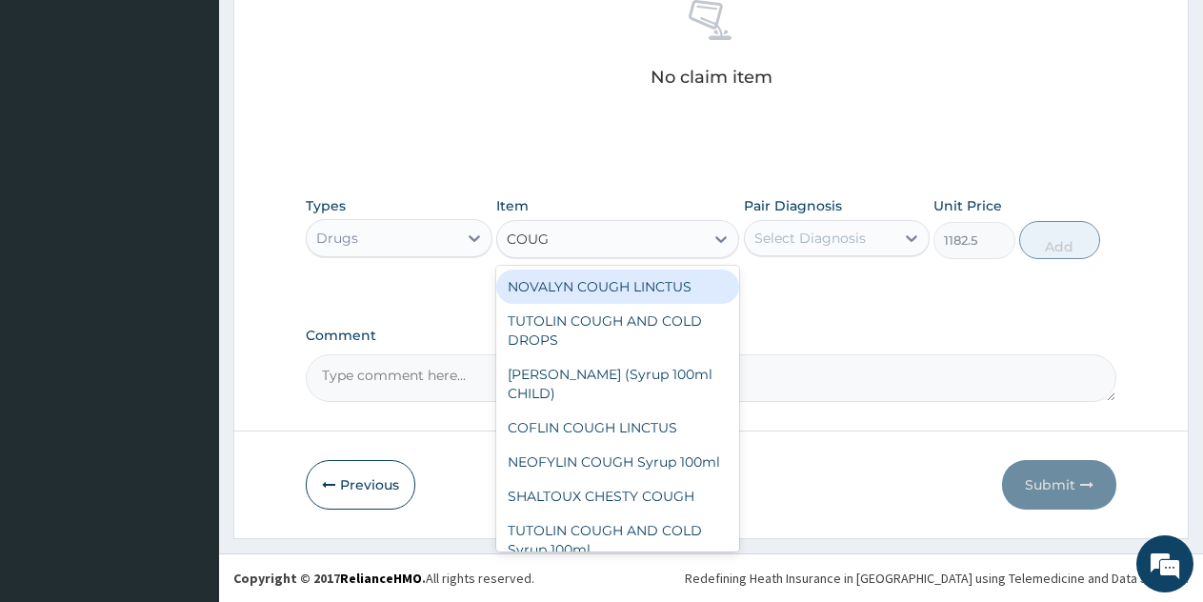
type input "COUGH"
click at [551, 238] on input "COUGH" at bounding box center [534, 239] width 54 height 19
click at [569, 291] on div "NOVALYN COUGH LINCTUS" at bounding box center [617, 287] width 243 height 34
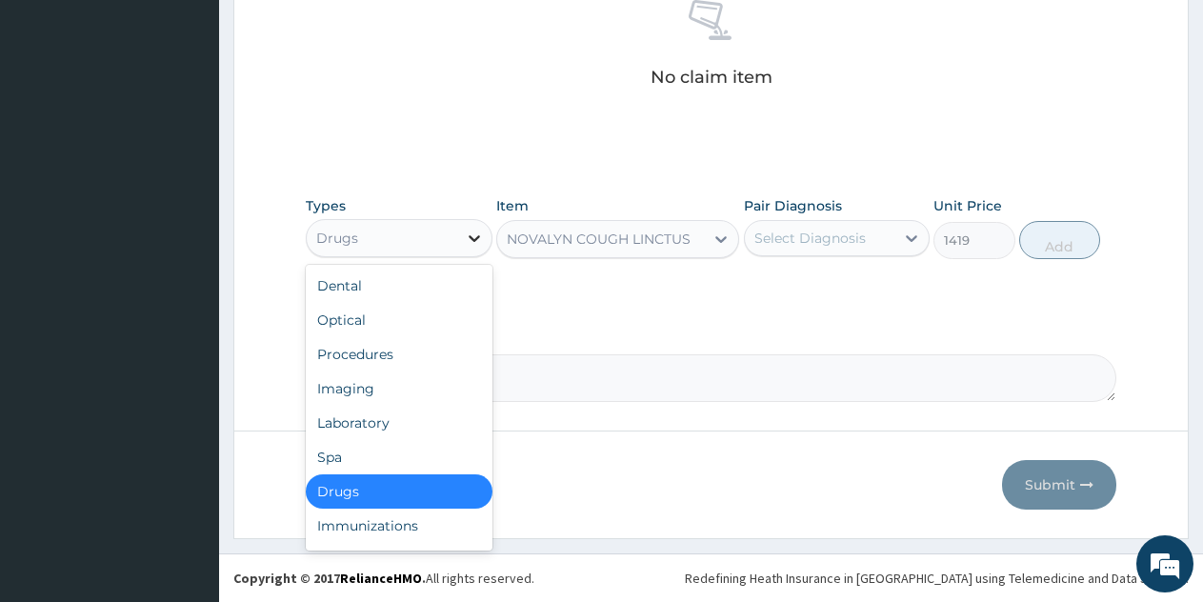
click at [470, 241] on icon at bounding box center [474, 238] width 19 height 19
click at [356, 356] on div "Procedures" at bounding box center [399, 354] width 187 height 34
type input "0"
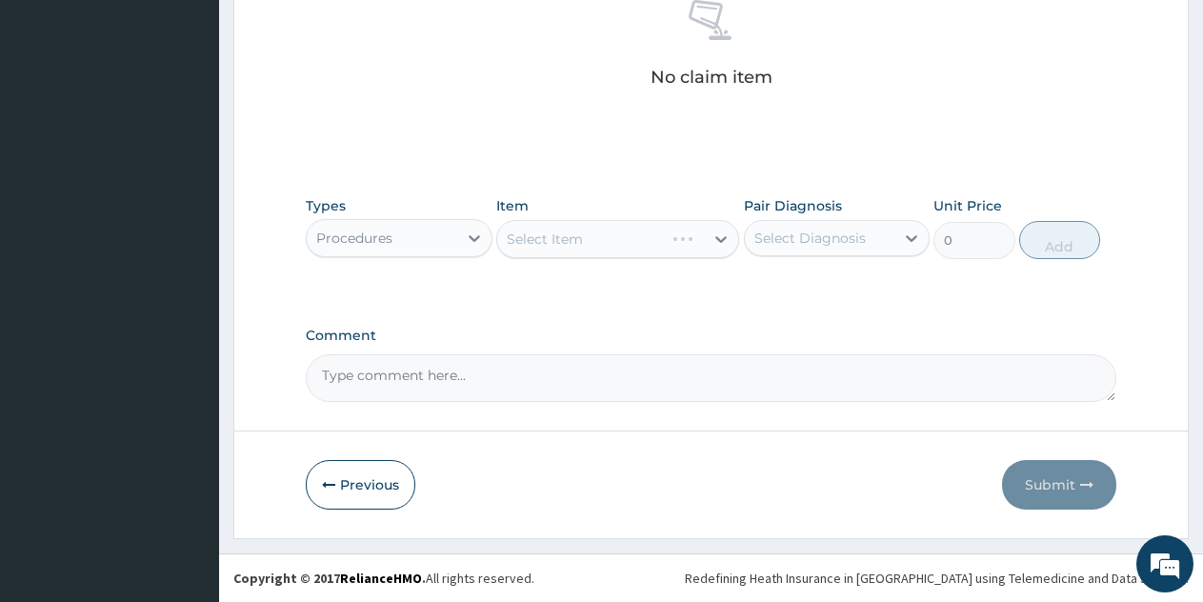
click at [654, 237] on div "Select Item" at bounding box center [617, 239] width 243 height 38
click at [654, 237] on div "Select Item" at bounding box center [600, 239] width 207 height 30
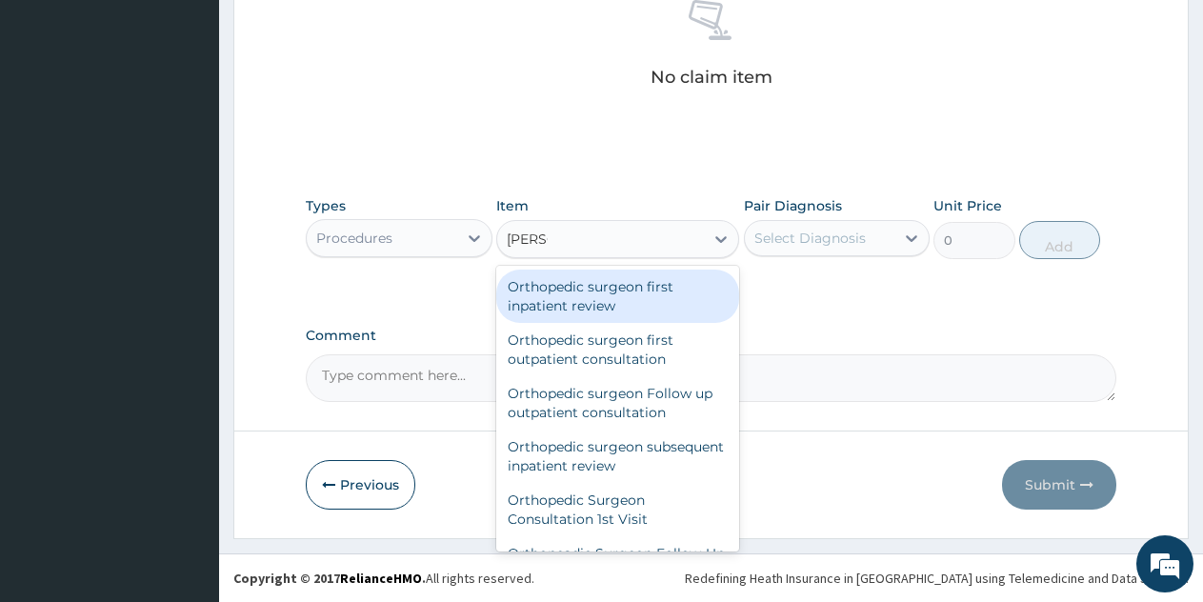
type input "ORTHO"
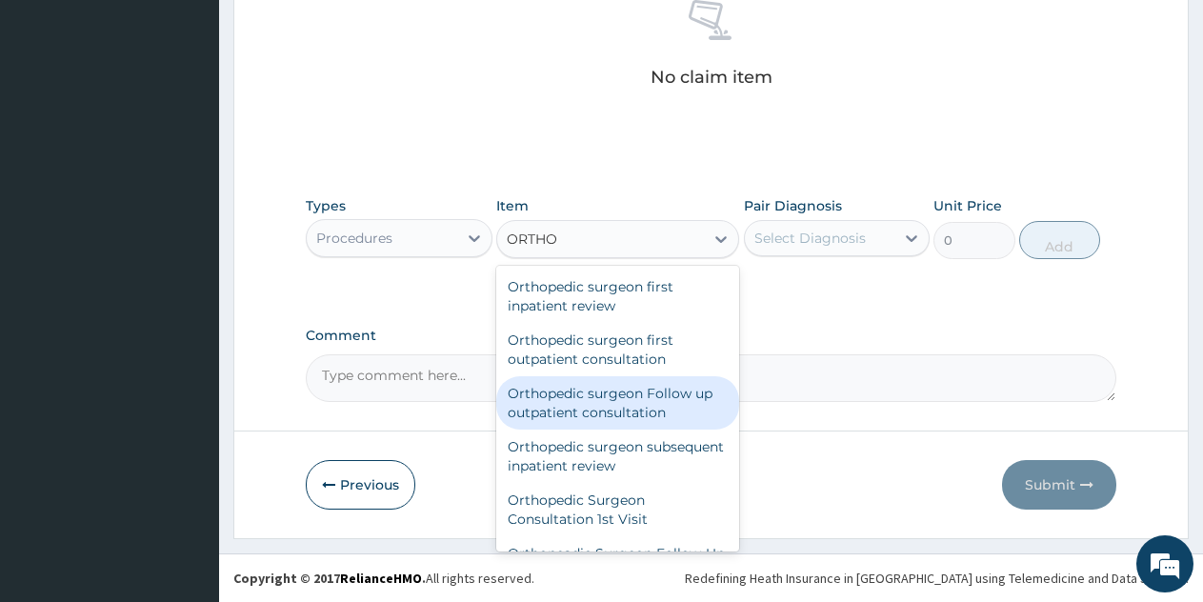
click at [605, 407] on div "Orthopedic surgeon Follow up outpatient consultation" at bounding box center [617, 402] width 243 height 53
type input "16125"
